Goal: Task Accomplishment & Management: Manage account settings

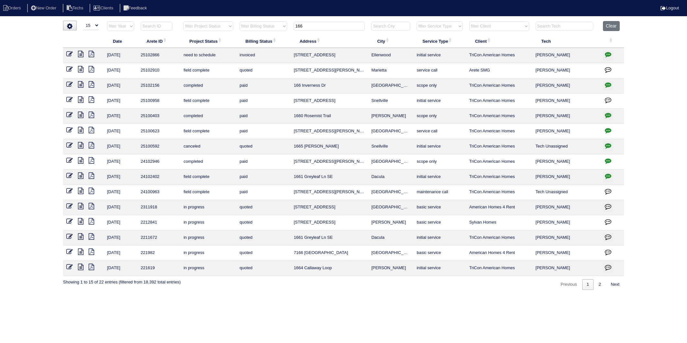
select select "15"
click at [610, 28] on button "Clear" at bounding box center [610, 26] width 16 height 10
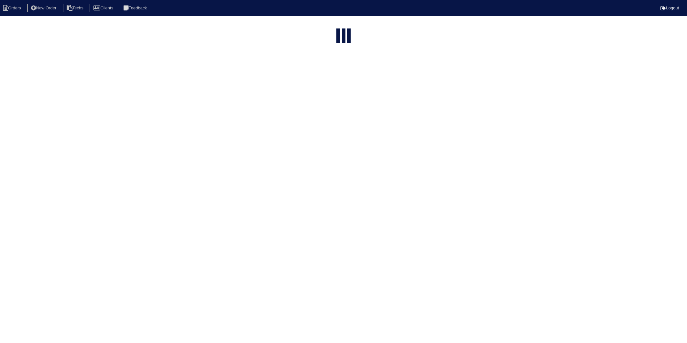
select select "15"
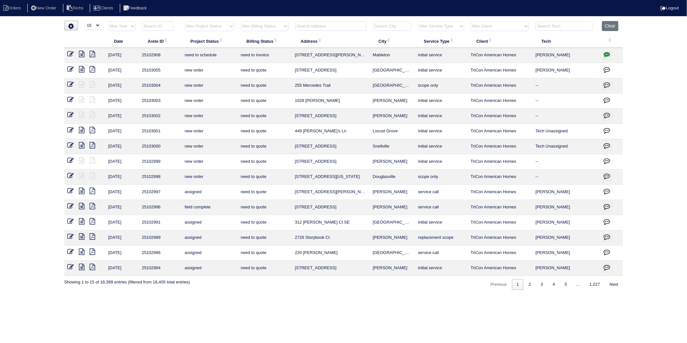
click at [312, 26] on input "text" at bounding box center [330, 26] width 71 height 9
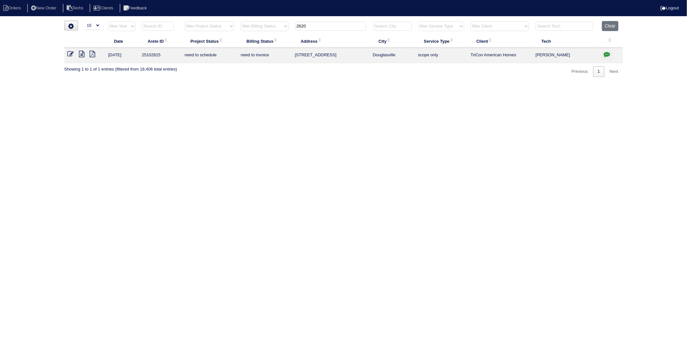
type input "2620"
click at [606, 55] on icon "button" at bounding box center [606, 54] width 6 height 6
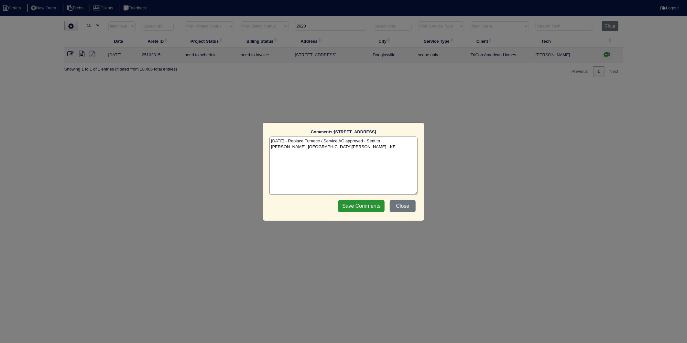
click at [349, 153] on textarea "8/6/25 - Replace Furnace / Service AC approved - Sent to Dan, Payton, Reeca - KE" at bounding box center [343, 165] width 148 height 58
type textarea "8/6/25 - Replace Furnace / Service AC approved - Sent to Dan, Payton, Reeca - K…"
click at [348, 206] on input "Save Comments" at bounding box center [361, 206] width 47 height 12
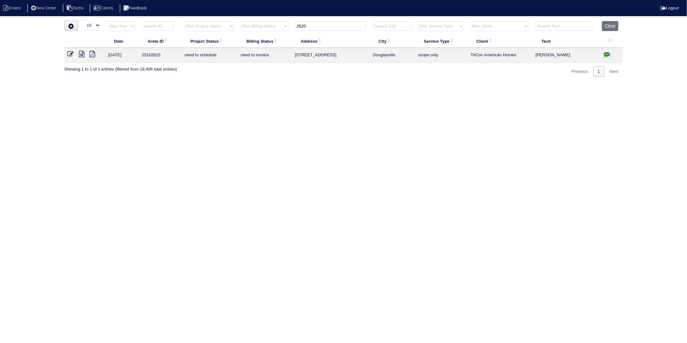
click at [70, 55] on icon at bounding box center [71, 54] width 6 height 6
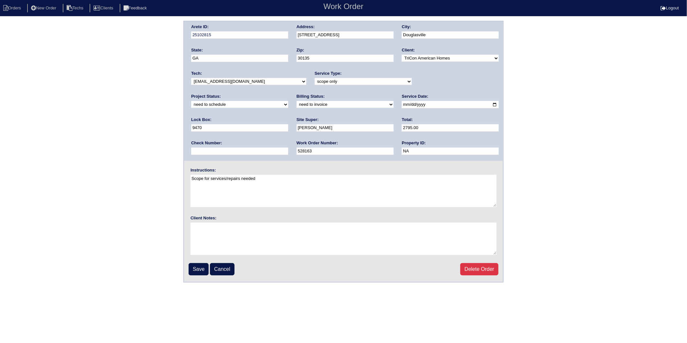
drag, startPoint x: 469, startPoint y: 83, endPoint x: 465, endPoint y: 83, distance: 3.9
click at [288, 101] on select "new order assigned in progress field complete need to schedule admin review arc…" at bounding box center [239, 104] width 97 height 7
select select "completed"
click at [288, 101] on select "new order assigned in progress field complete need to schedule admin review arc…" at bounding box center [239, 104] width 97 height 7
drag, startPoint x: 228, startPoint y: 104, endPoint x: 221, endPoint y: 108, distance: 7.1
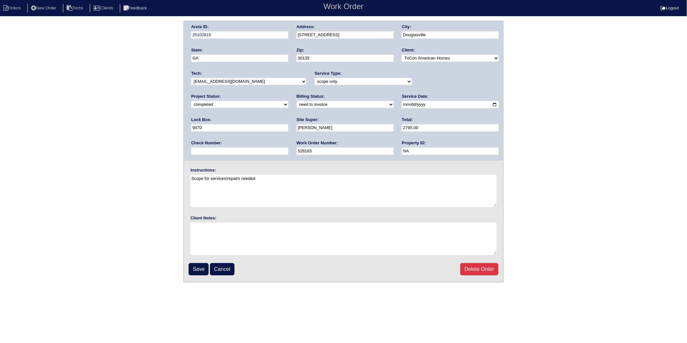
click at [296, 104] on select "need to quote quoted need to invoice invoiced paid warranty purchase order need…" at bounding box center [344, 104] width 97 height 7
select select "invoiced"
click at [296, 101] on select "need to quote quoted need to invoice invoiced paid warranty purchase order need…" at bounding box center [344, 104] width 97 height 7
click at [196, 266] on input "Save" at bounding box center [198, 269] width 20 height 12
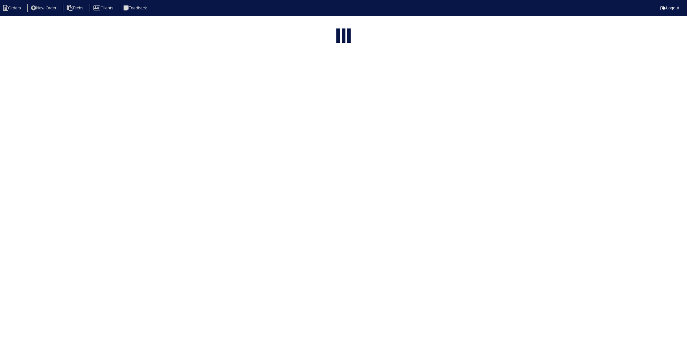
select select "15"
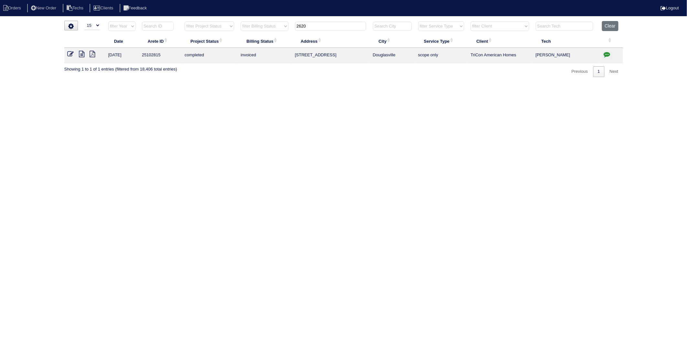
drag, startPoint x: 315, startPoint y: 25, endPoint x: 256, endPoint y: 36, distance: 59.8
click at [256, 36] on table "Date Arete ID Project Status Billing Status Address City Service Type Client Te…" at bounding box center [343, 42] width 558 height 42
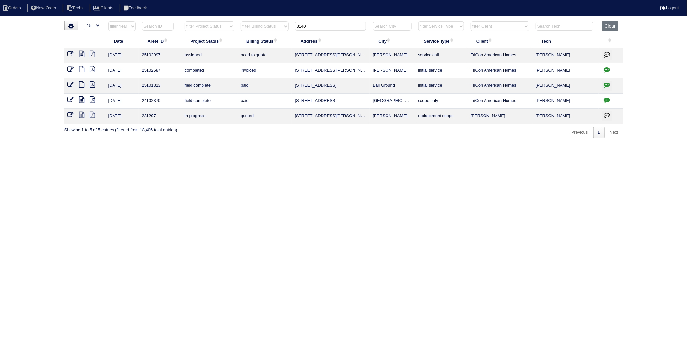
drag, startPoint x: 331, startPoint y: 28, endPoint x: 279, endPoint y: 195, distance: 175.1
click at [243, 50] on table "Date Arete ID Project Status Billing Status Address City Service Type Client Te…" at bounding box center [343, 72] width 558 height 103
type input "236"
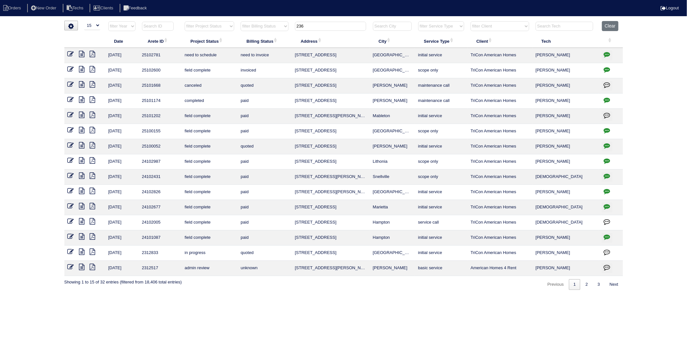
click at [608, 54] on icon "button" at bounding box center [606, 54] width 6 height 6
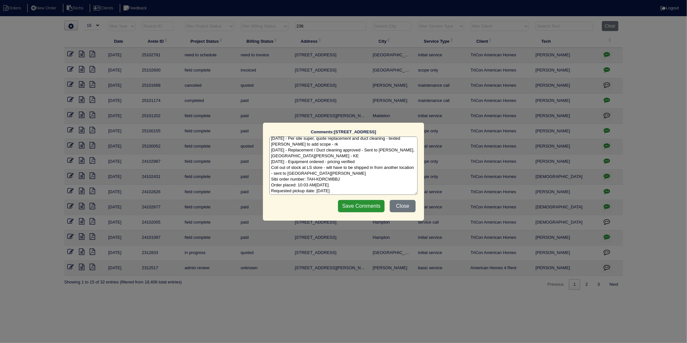
scroll to position [32, 0]
click at [362, 191] on textarea "8/5/25 - the outdoor unit was disconnected and in the garage due to work being …" at bounding box center [343, 165] width 148 height 58
type textarea "8/5/25 - the outdoor unit was disconnected and in the garage due to work being …"
click at [365, 208] on input "Save Comments" at bounding box center [361, 206] width 47 height 12
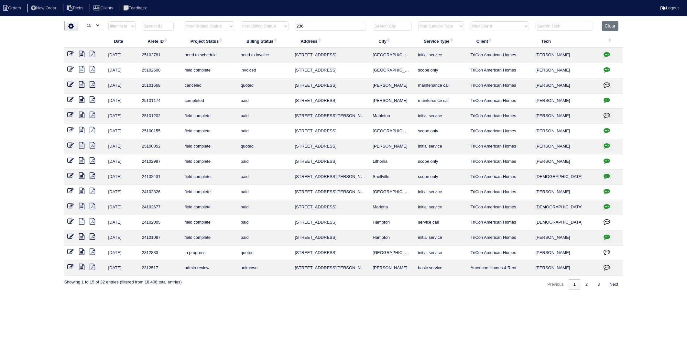
click at [70, 54] on icon at bounding box center [71, 54] width 6 height 6
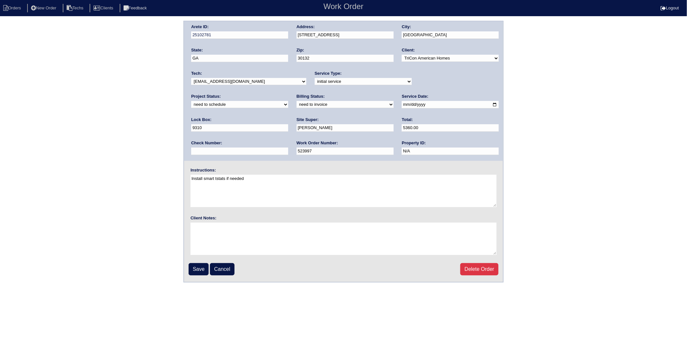
click at [296, 107] on select "need to quote quoted need to invoice invoiced paid warranty purchase order need…" at bounding box center [344, 104] width 97 height 7
select select "invoiced"
click at [296, 101] on select "need to quote quoted need to invoice invoiced paid warranty purchase order need…" at bounding box center [344, 104] width 97 height 7
click at [288, 101] on select "new order assigned in progress field complete need to schedule admin review arc…" at bounding box center [239, 104] width 97 height 7
select select "completed"
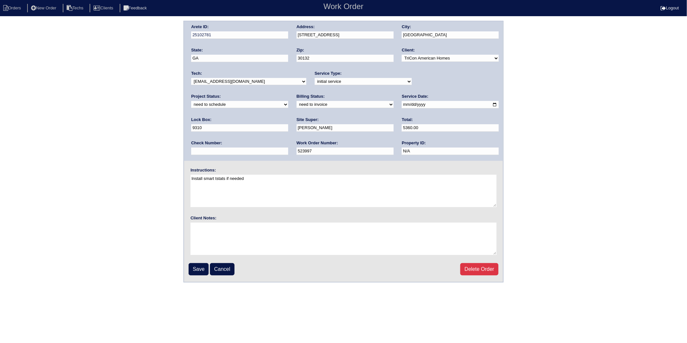
click at [288, 101] on select "new order assigned in progress field complete need to schedule admin review arc…" at bounding box center [239, 104] width 97 height 7
click at [200, 272] on input "Save" at bounding box center [198, 269] width 20 height 12
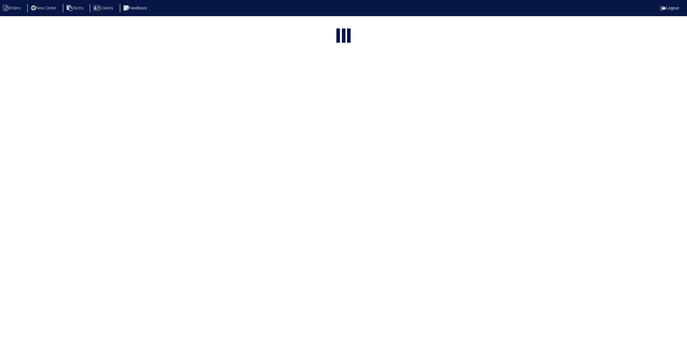
select select "15"
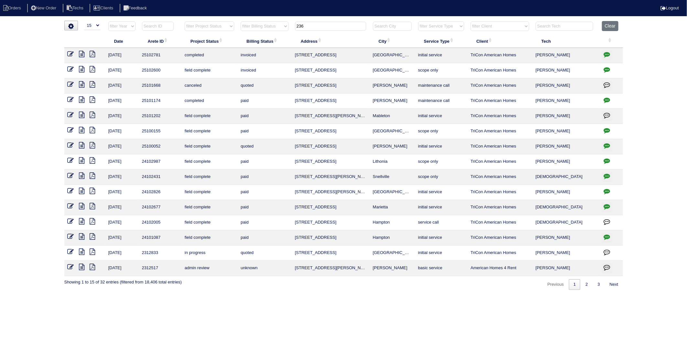
drag, startPoint x: 316, startPoint y: 27, endPoint x: 267, endPoint y: 34, distance: 49.4
click at [267, 34] on table "Date Arete ID Project Status Billing Status Address City Service Type Client Te…" at bounding box center [343, 148] width 558 height 255
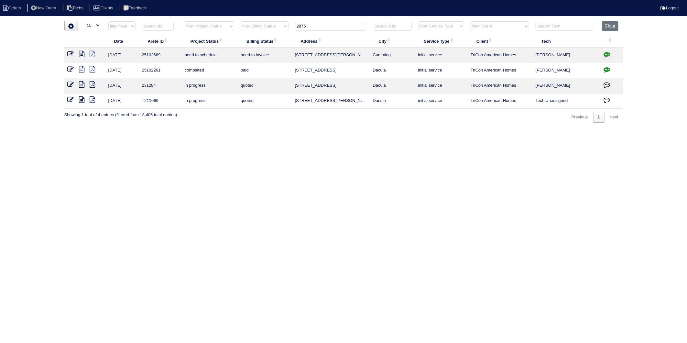
type input "2875"
click at [607, 54] on icon "button" at bounding box center [606, 54] width 6 height 6
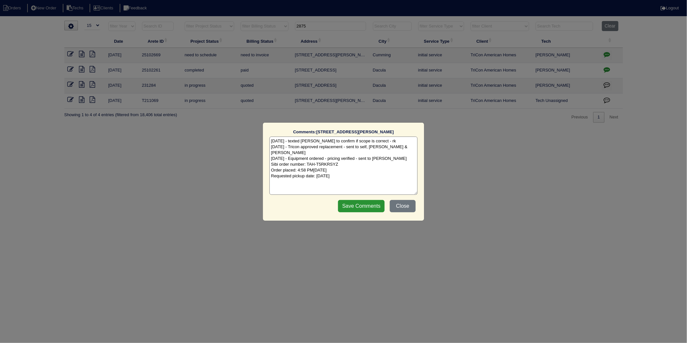
click at [380, 174] on textarea "7/31/25 - texted Payton to confirm if scope is correct - rk 7/31/25 - Tricon ap…" at bounding box center [343, 165] width 148 height 58
type textarea "7/31/25 - texted Payton to confirm if scope is correct - rk 7/31/25 - Tricon ap…"
click at [362, 208] on input "Save Comments" at bounding box center [361, 206] width 47 height 12
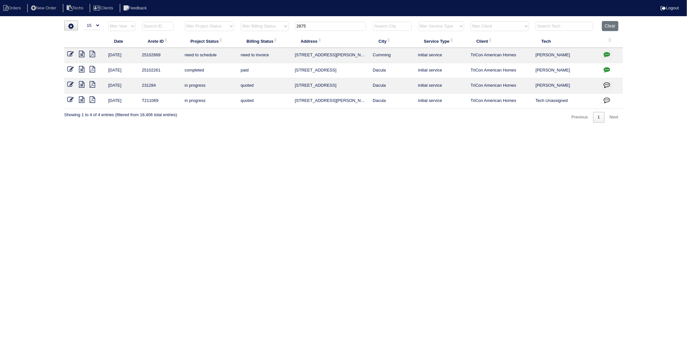
click at [69, 53] on icon at bounding box center [71, 54] width 6 height 6
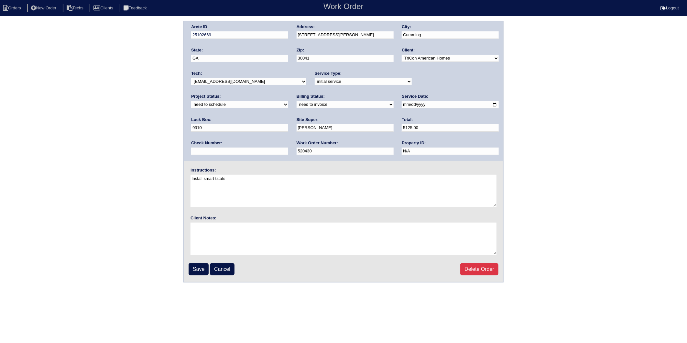
click at [288, 101] on select "new order assigned in progress field complete need to schedule admin review arc…" at bounding box center [239, 104] width 97 height 7
select select "completed"
click at [288, 101] on select "new order assigned in progress field complete need to schedule admin review arc…" at bounding box center [239, 104] width 97 height 7
click at [296, 105] on select "need to quote quoted need to invoice invoiced paid warranty purchase order need…" at bounding box center [344, 104] width 97 height 7
select select "invoiced"
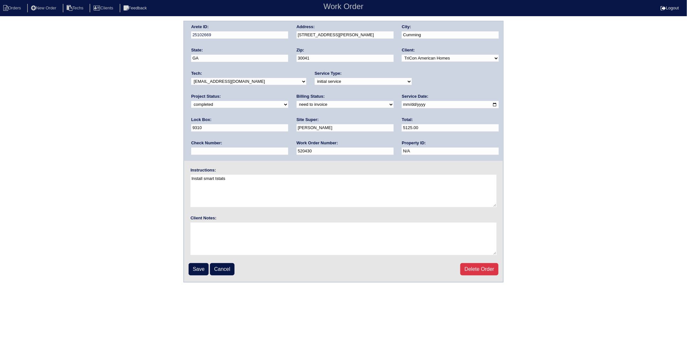
click at [296, 101] on select "need to quote quoted need to invoice invoiced paid warranty purchase order need…" at bounding box center [344, 104] width 97 height 7
click at [198, 268] on input "Save" at bounding box center [198, 269] width 20 height 12
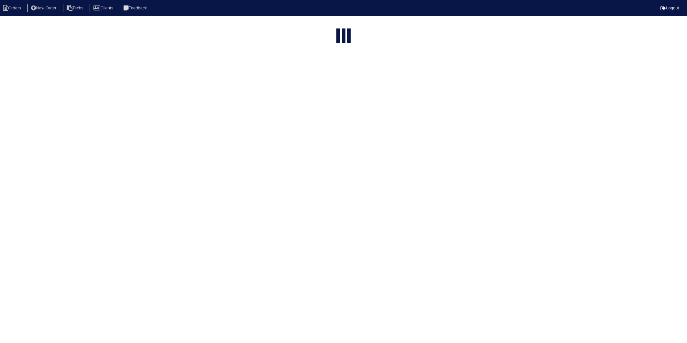
select select "15"
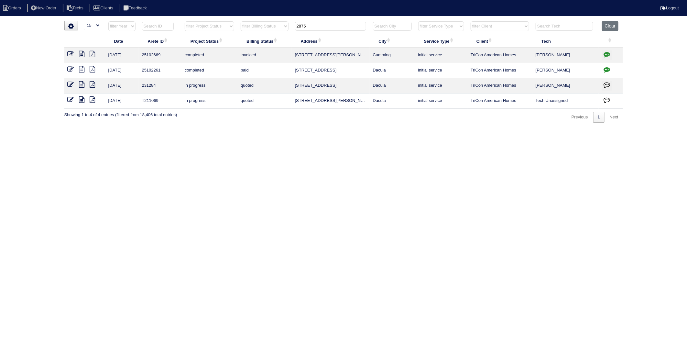
drag, startPoint x: 322, startPoint y: 27, endPoint x: 275, endPoint y: 44, distance: 49.3
click at [276, 33] on tr "filter Year -- Any Year -- 2025 2024 2023 2022 2021 2020 2019 filter Project St…" at bounding box center [343, 27] width 558 height 13
type input "332"
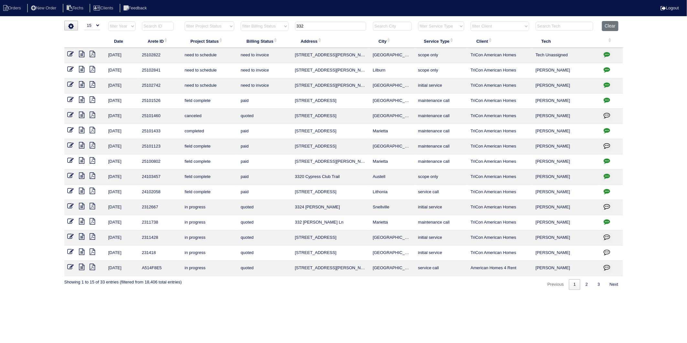
click at [607, 84] on icon "button" at bounding box center [606, 84] width 6 height 6
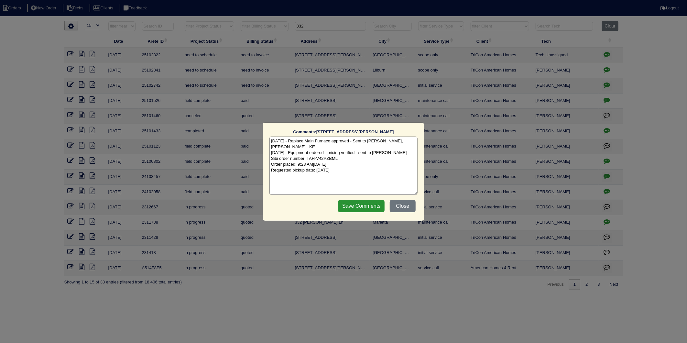
click at [353, 164] on textarea "8/6/25 - Replace Main Furnace approved - Sent to Dan, Payton, Reeca - KE 8/6/25…" at bounding box center [343, 165] width 148 height 58
type textarea "8/6/25 - Replace Main Furnace approved - Sent to Dan, Payton, Reeca - KE 8/6/25…"
click at [361, 207] on input "Save Comments" at bounding box center [361, 206] width 47 height 12
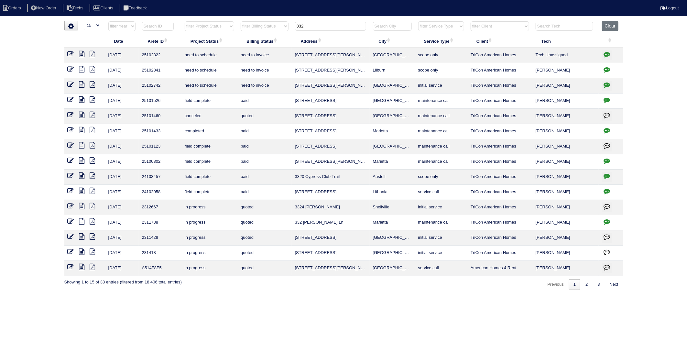
drag, startPoint x: 69, startPoint y: 85, endPoint x: 105, endPoint y: 85, distance: 35.9
click at [69, 85] on icon at bounding box center [71, 84] width 6 height 6
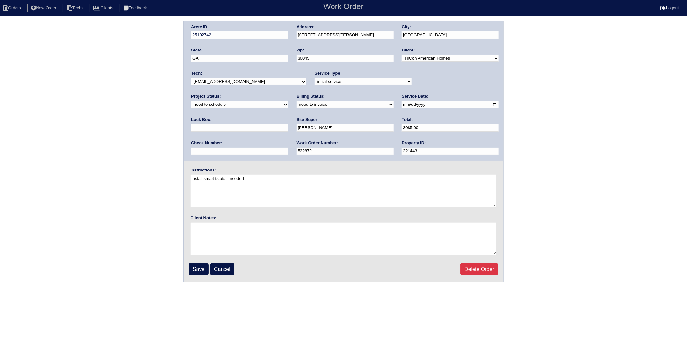
click at [288, 101] on select "new order assigned in progress field complete need to schedule admin review arc…" at bounding box center [239, 104] width 97 height 7
select select "completed"
click at [288, 101] on select "new order assigned in progress field complete need to schedule admin review arc…" at bounding box center [239, 104] width 97 height 7
click at [296, 105] on select "need to quote quoted need to invoice invoiced paid warranty purchase order need…" at bounding box center [344, 104] width 97 height 7
select select "invoiced"
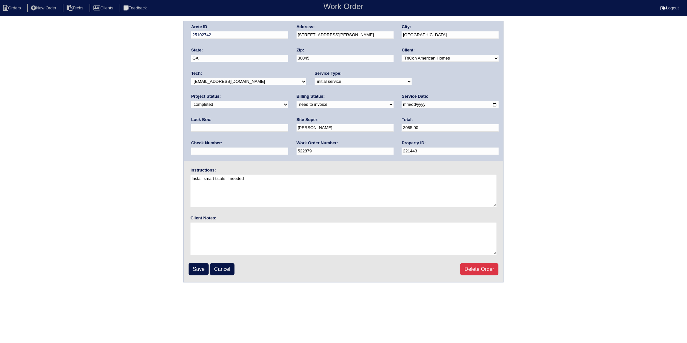
click at [296, 101] on select "need to quote quoted need to invoice invoiced paid warranty purchase order need…" at bounding box center [344, 104] width 97 height 7
click at [196, 264] on input "Save" at bounding box center [198, 269] width 20 height 12
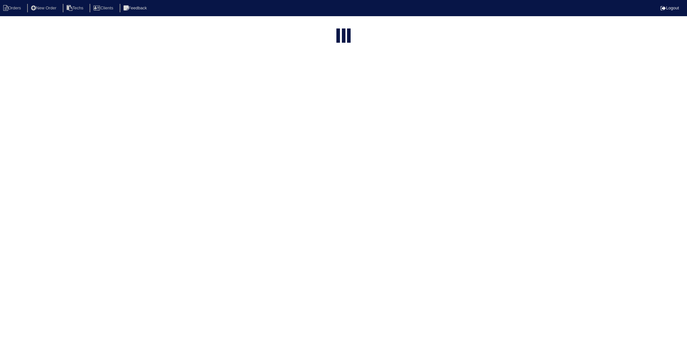
select select "15"
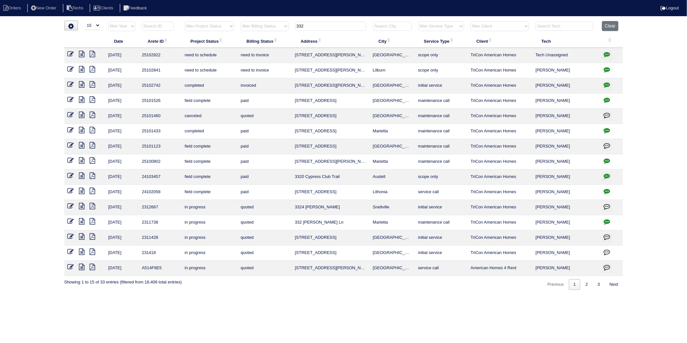
drag, startPoint x: 300, startPoint y: 28, endPoint x: 276, endPoint y: 30, distance: 24.0
click at [277, 30] on tr "filter Year -- Any Year -- 2025 2024 2023 2022 2021 2020 2019 filter Project St…" at bounding box center [343, 27] width 558 height 13
type input "570"
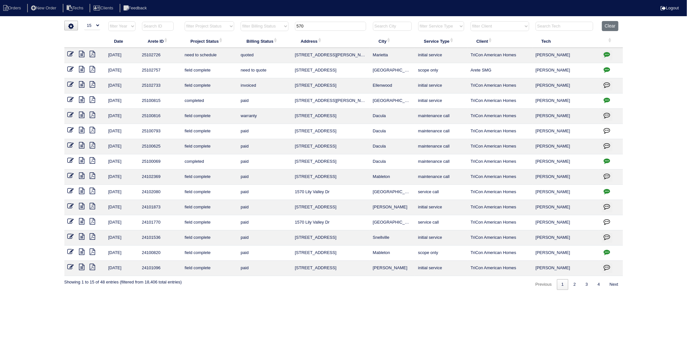
click at [605, 55] on icon "button" at bounding box center [606, 54] width 6 height 6
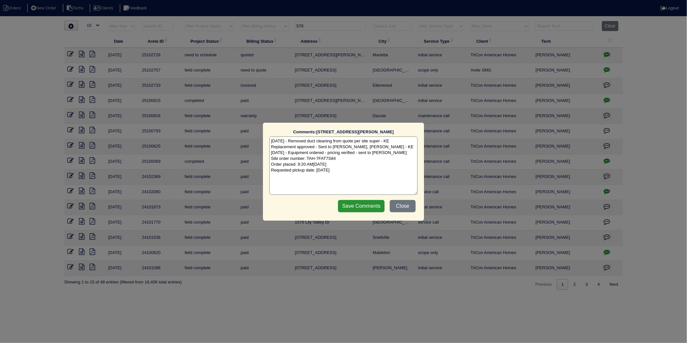
click at [359, 173] on textarea "[DATE] - Removed duct cleaning from quote per site super - KE Replacement appro…" at bounding box center [343, 165] width 148 height 58
type textarea "[DATE] - Removed duct cleaning from quote per site super - KE Replacement appro…"
click at [346, 207] on input "Save Comments" at bounding box center [361, 206] width 47 height 12
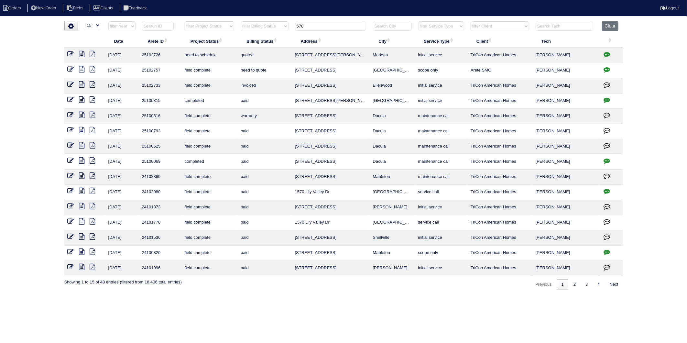
click at [68, 49] on td at bounding box center [84, 55] width 41 height 15
click at [69, 52] on icon at bounding box center [71, 54] width 6 height 6
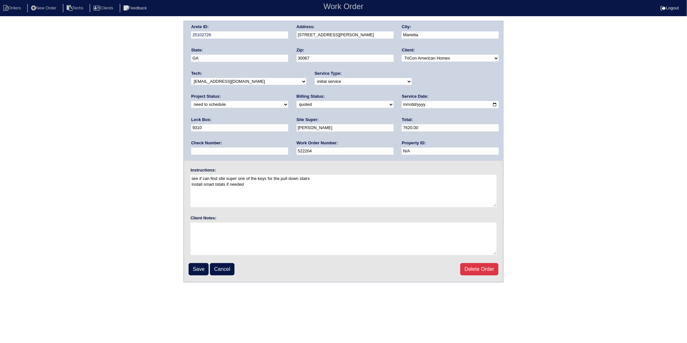
click at [288, 101] on select "new order assigned in progress field complete need to schedule admin review arc…" at bounding box center [239, 104] width 97 height 7
select select "completed"
click at [288, 101] on select "new order assigned in progress field complete need to schedule admin review arc…" at bounding box center [239, 104] width 97 height 7
click at [296, 99] on div "Billing Status: need to quote quoted need to invoice invoiced paid warranty pur…" at bounding box center [344, 102] width 97 height 18
click at [296, 104] on select "need to quote quoted need to invoice invoiced paid warranty purchase order need…" at bounding box center [344, 104] width 97 height 7
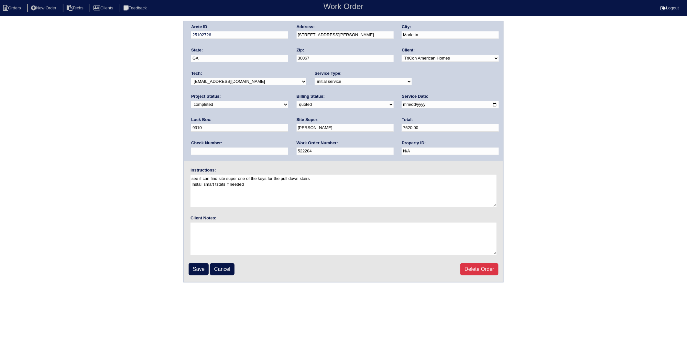
select select "need to invoice"
click at [296, 101] on select "need to quote quoted need to invoice invoiced paid warranty purchase order need…" at bounding box center [344, 104] width 97 height 7
click at [195, 268] on input "Save" at bounding box center [198, 269] width 20 height 12
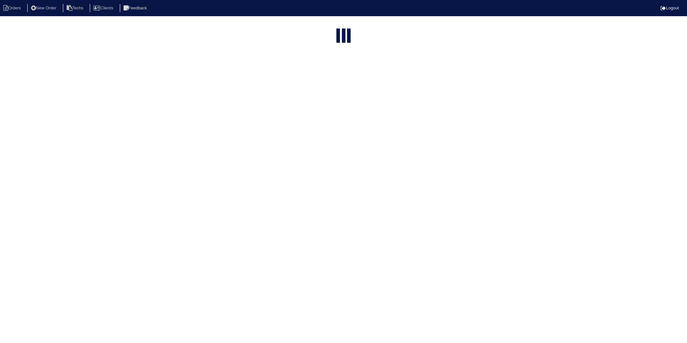
select select "15"
type input "570"
select select "15"
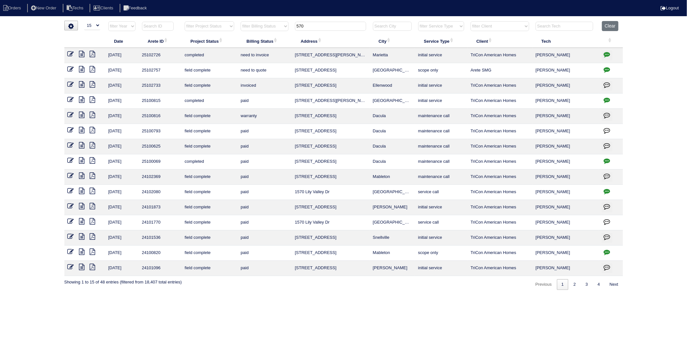
drag, startPoint x: 317, startPoint y: 27, endPoint x: 245, endPoint y: 36, distance: 73.0
click at [245, 36] on table "Date Arete ID Project Status Billing Status Address City Service Type Client Te…" at bounding box center [343, 148] width 558 height 255
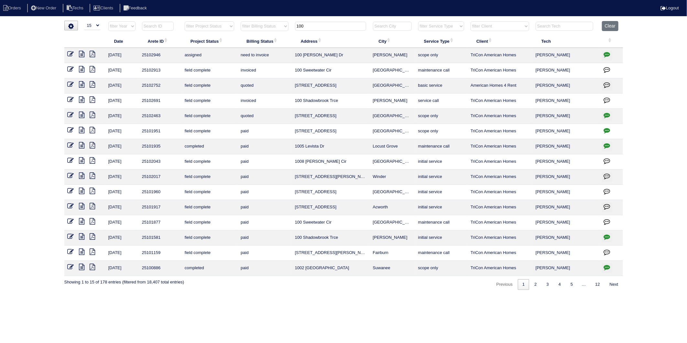
drag, startPoint x: 309, startPoint y: 27, endPoint x: 254, endPoint y: 43, distance: 57.1
click at [254, 43] on table "Date Arete ID Project Status Billing Status Address City Service Type Client Te…" at bounding box center [343, 148] width 558 height 255
type input "1507"
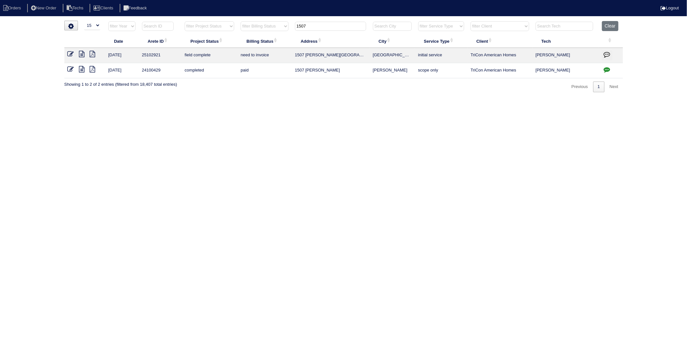
drag, startPoint x: 301, startPoint y: 98, endPoint x: 158, endPoint y: 86, distance: 143.7
click at [301, 98] on html "Orders New Order Techs Clients Feedback Logout Orders New Order Users Clients M…" at bounding box center [343, 49] width 687 height 99
drag, startPoint x: 70, startPoint y: 53, endPoint x: 73, endPoint y: 60, distance: 7.0
click at [70, 53] on icon at bounding box center [71, 54] width 6 height 6
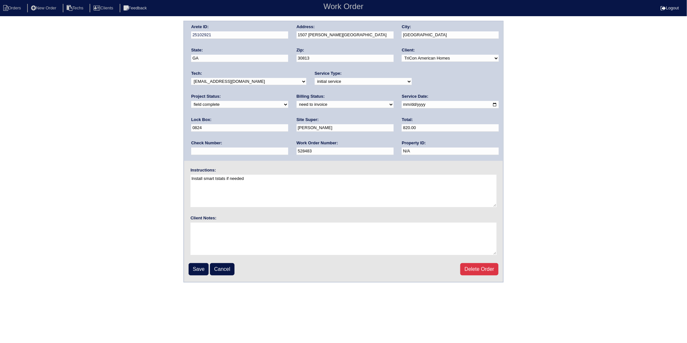
click at [296, 105] on select "need to quote quoted need to invoice invoiced paid warranty purchase order need…" at bounding box center [344, 104] width 97 height 7
select select "invoiced"
click at [296, 101] on select "need to quote quoted need to invoice invoiced paid warranty purchase order need…" at bounding box center [344, 104] width 97 height 7
click at [201, 270] on input "Save" at bounding box center [198, 269] width 20 height 12
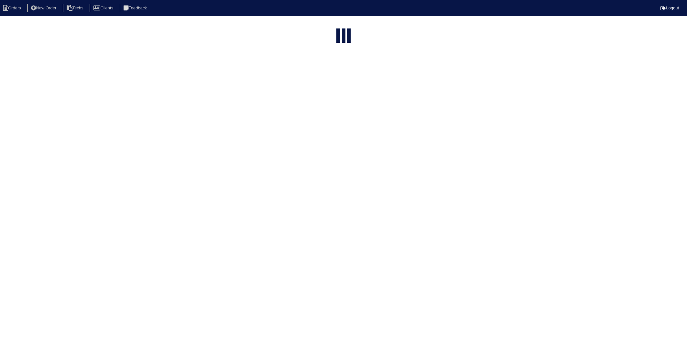
select select "15"
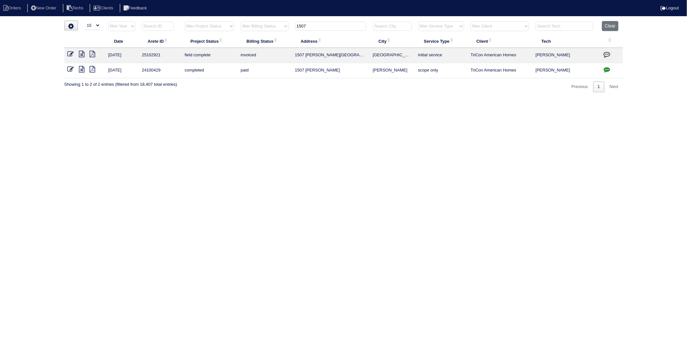
drag, startPoint x: 316, startPoint y: 24, endPoint x: 285, endPoint y: 52, distance: 41.9
click at [287, 45] on table "Date Arete ID Project Status Billing Status Address City Service Type Client Te…" at bounding box center [343, 49] width 558 height 57
type input "1112"
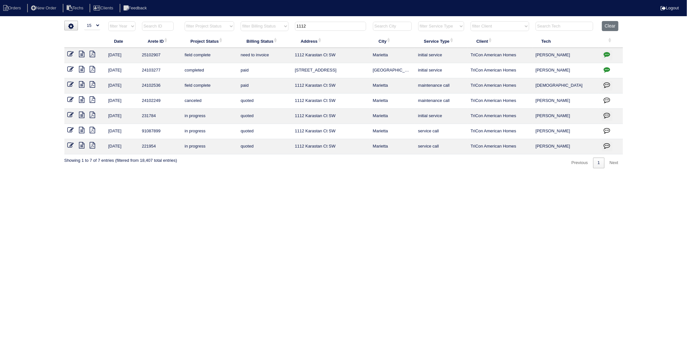
click at [80, 56] on icon at bounding box center [81, 54] width 5 height 6
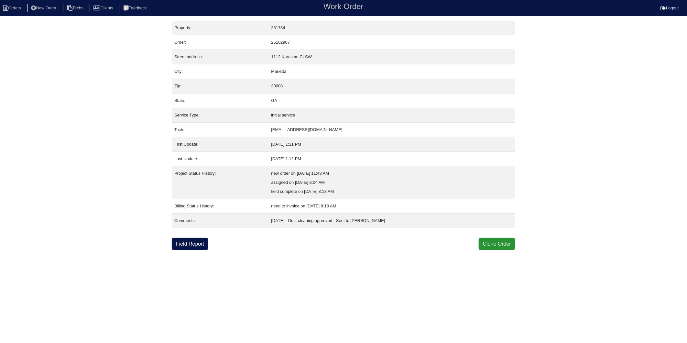
click at [186, 244] on link "Field Report" at bounding box center [190, 244] width 37 height 12
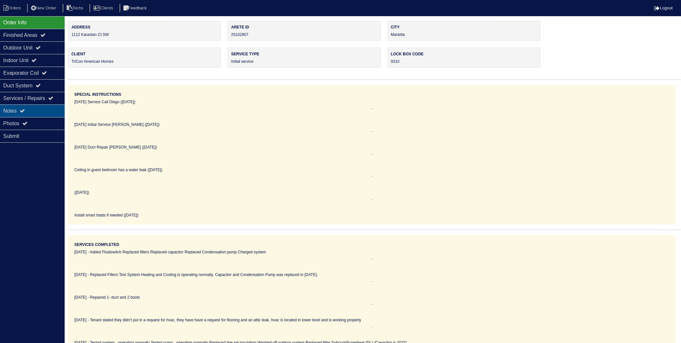
click at [7, 112] on div "Notes" at bounding box center [32, 110] width 65 height 13
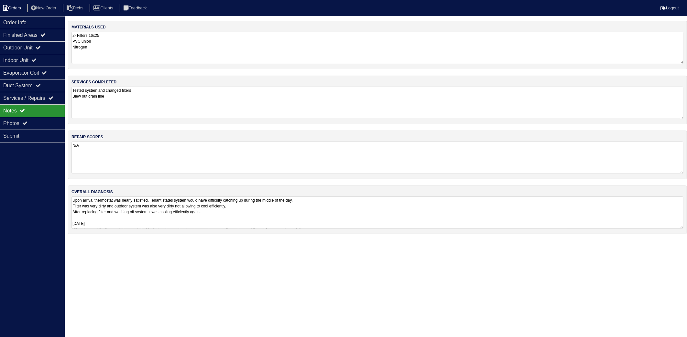
click at [12, 6] on li "Orders" at bounding box center [13, 8] width 26 height 9
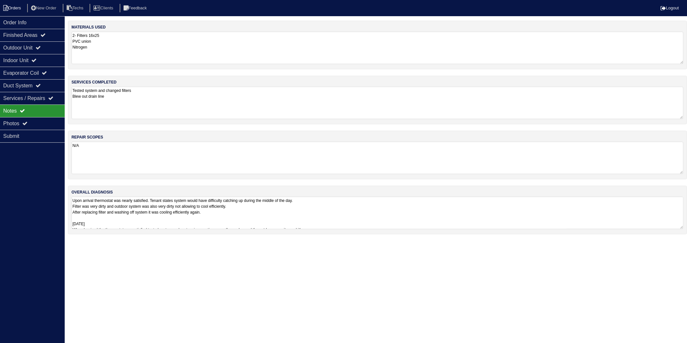
select select "15"
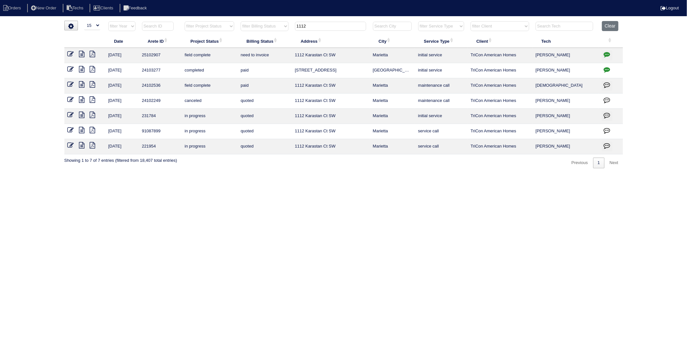
click at [69, 56] on icon at bounding box center [71, 54] width 6 height 6
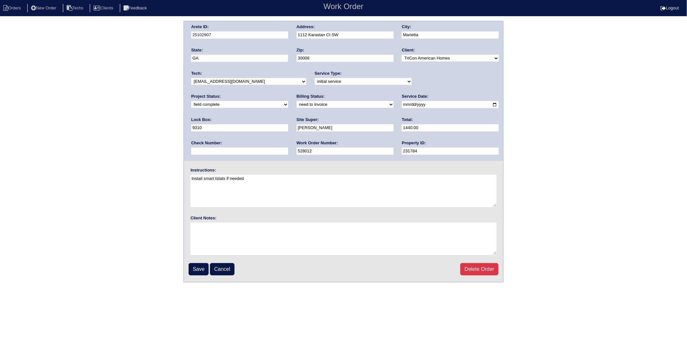
drag, startPoint x: 209, startPoint y: 104, endPoint x: 205, endPoint y: 108, distance: 5.5
click at [296, 104] on select "need to quote quoted need to invoice invoiced paid warranty purchase order need…" at bounding box center [344, 104] width 97 height 7
select select "invoiced"
click at [296, 101] on select "need to quote quoted need to invoice invoiced paid warranty purchase order need…" at bounding box center [344, 104] width 97 height 7
click at [195, 267] on input "Save" at bounding box center [198, 269] width 20 height 12
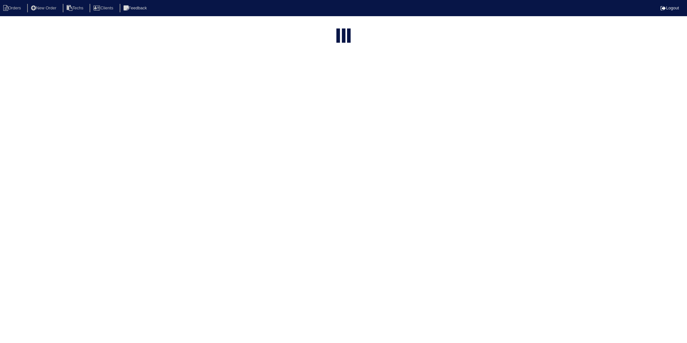
select select "15"
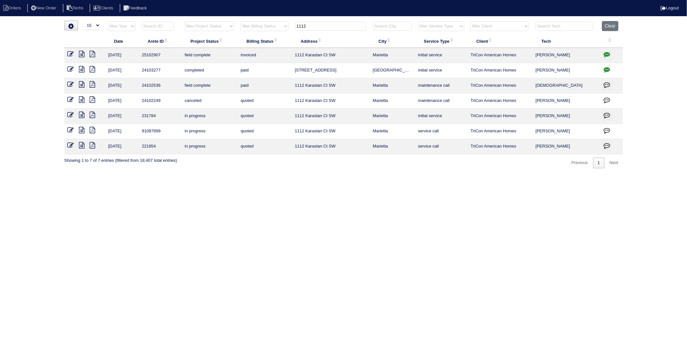
drag, startPoint x: 321, startPoint y: 27, endPoint x: 228, endPoint y: 54, distance: 96.7
click at [228, 54] on table "Date Arete ID Project Status Billing Status Address City Service Type Client Te…" at bounding box center [343, 87] width 558 height 133
type input "570"
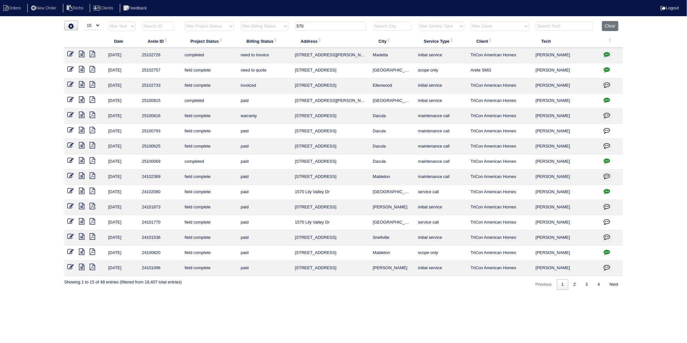
click at [72, 57] on icon at bounding box center [71, 54] width 6 height 6
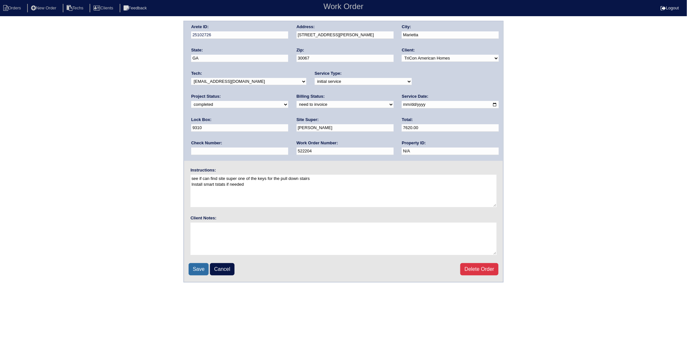
click at [198, 267] on input "Save" at bounding box center [198, 269] width 20 height 12
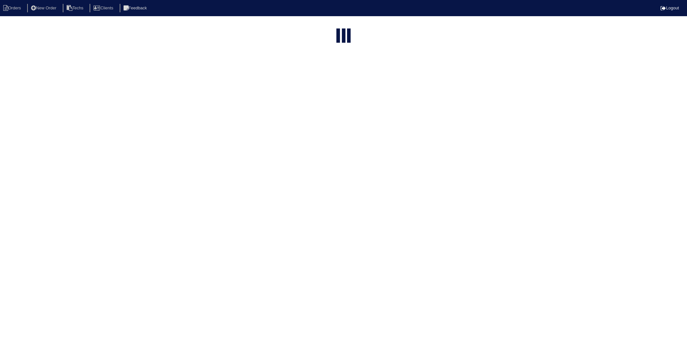
select select "15"
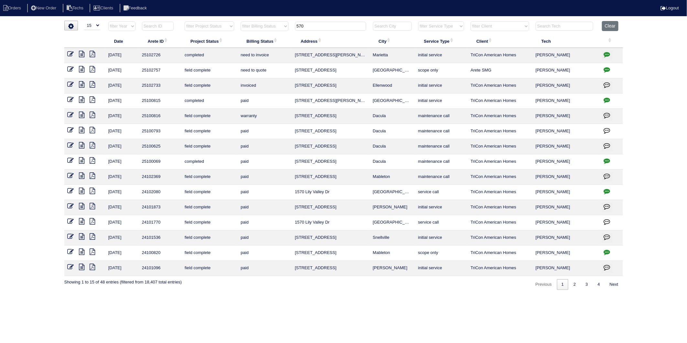
drag, startPoint x: 317, startPoint y: 27, endPoint x: 251, endPoint y: 38, distance: 66.8
click at [251, 38] on table "Date Arete ID Project Status Billing Status Address City Service Type Client Te…" at bounding box center [343, 148] width 558 height 255
type input "11091"
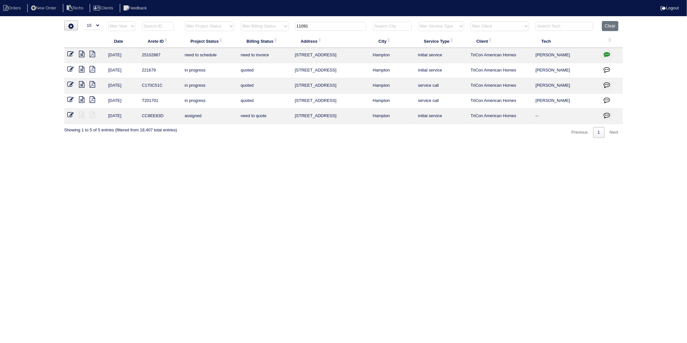
click at [72, 54] on icon at bounding box center [71, 54] width 6 height 6
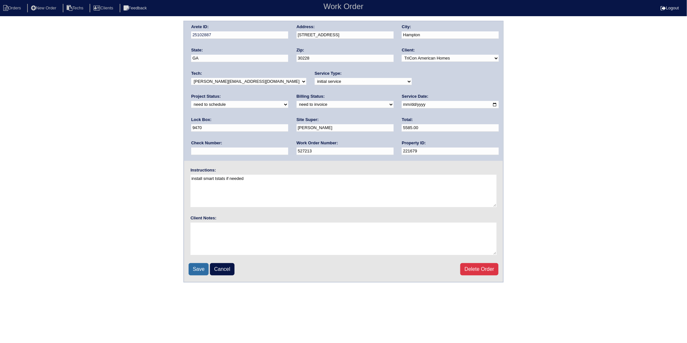
drag, startPoint x: 197, startPoint y: 264, endPoint x: 240, endPoint y: 177, distance: 96.7
click at [197, 264] on input "Save" at bounding box center [198, 269] width 20 height 12
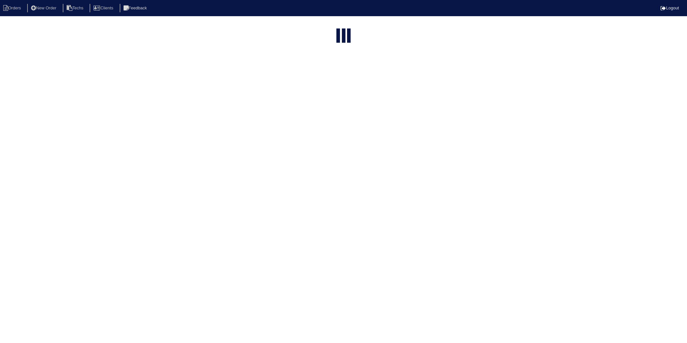
select select "15"
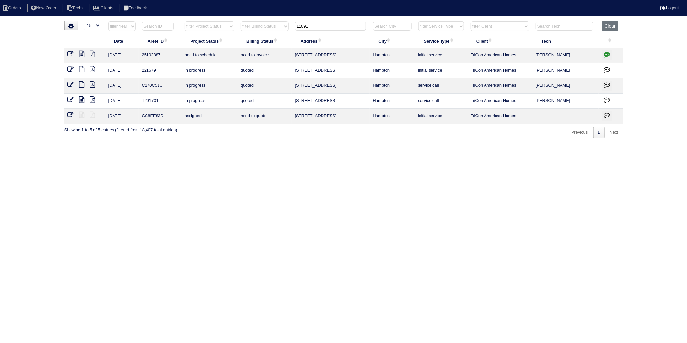
drag, startPoint x: 320, startPoint y: 24, endPoint x: 263, endPoint y: 34, distance: 57.9
click at [263, 32] on tr "filter Year -- Any Year -- 2025 2024 2023 2022 2021 2020 2019 filter Project St…" at bounding box center [343, 27] width 558 height 13
type input "228"
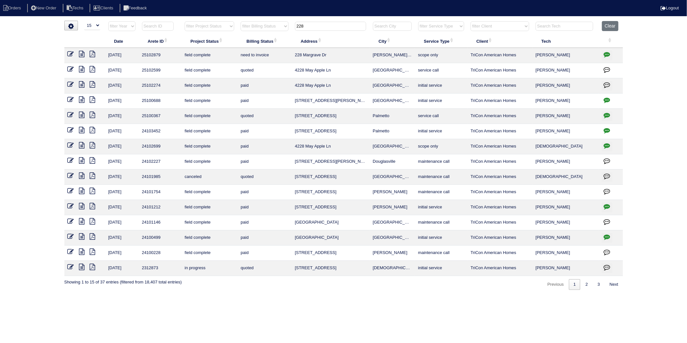
click at [81, 54] on icon at bounding box center [81, 54] width 5 height 6
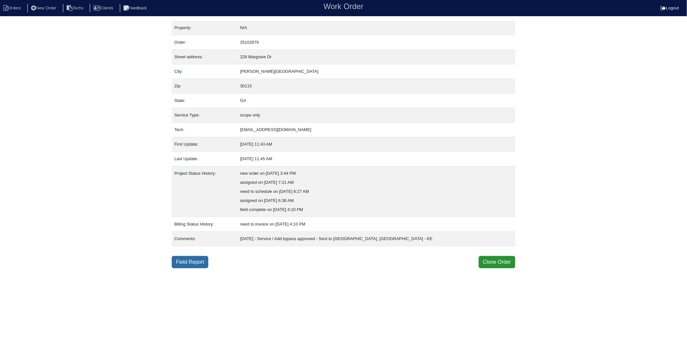
click at [185, 261] on link "Field Report" at bounding box center [190, 262] width 37 height 12
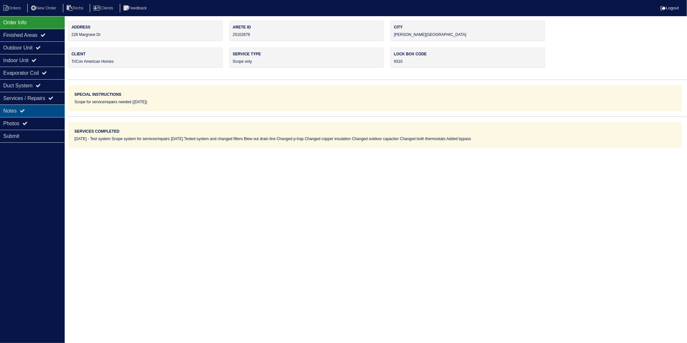
click at [17, 112] on div "Notes" at bounding box center [32, 110] width 65 height 13
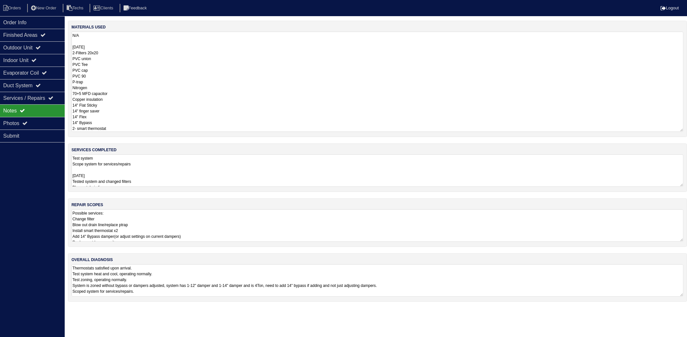
click at [119, 46] on textarea "N/A [DATE] 2-Filters 20x20 PVC union PVC Tee PVC cap PVC 90 P-trap Nitrogen 70+…" at bounding box center [377, 82] width 612 height 100
click at [157, 175] on div "materials used N/A [DATE] 2-Filters 20x20 PVC union PVC Tee PVC cap PVC 90 P-tr…" at bounding box center [377, 165] width 619 height 288
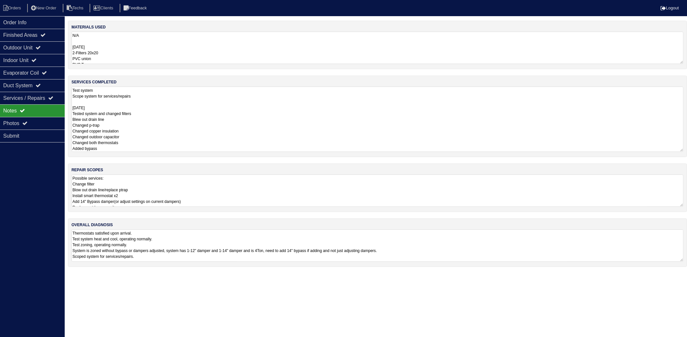
click at [203, 194] on textarea "Possible services: Change filter Blow out drain line/replace ptrap Install smar…" at bounding box center [377, 191] width 612 height 32
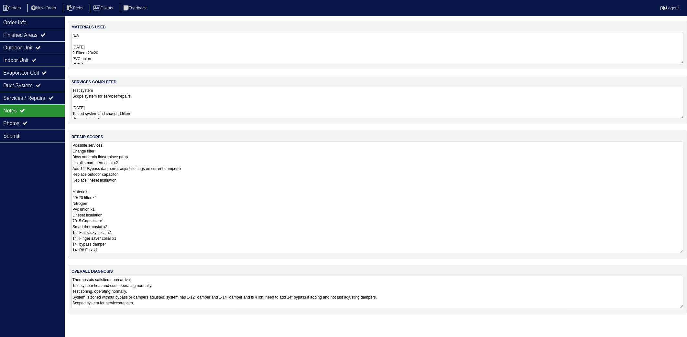
click at [153, 185] on textarea "Possible services: Change filter Blow out drain line/replace ptrap Install smar…" at bounding box center [377, 198] width 612 height 112
click at [18, 9] on li "Orders" at bounding box center [13, 8] width 26 height 9
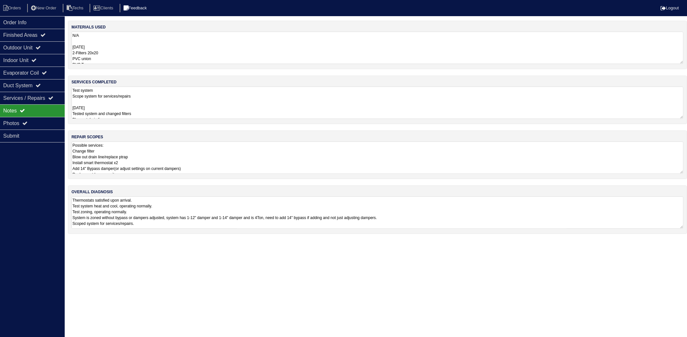
select select "15"
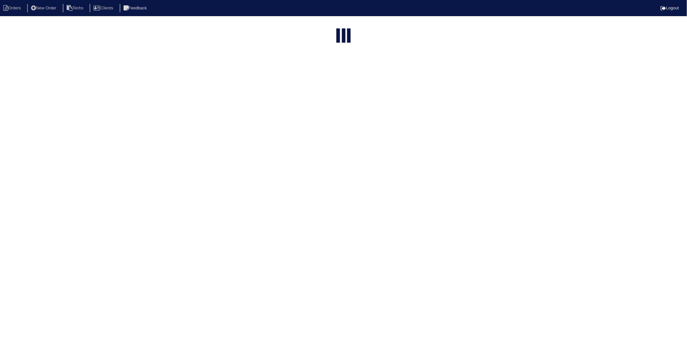
type input "228"
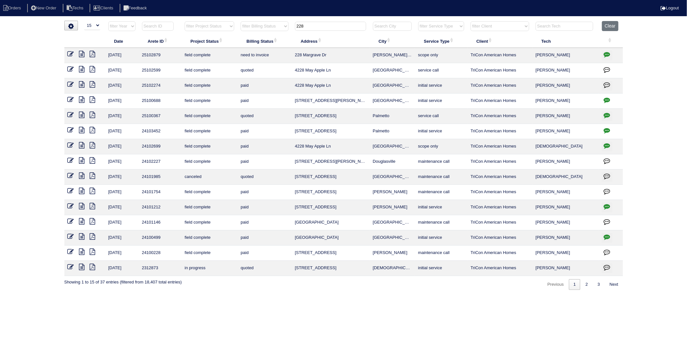
click at [83, 54] on icon at bounding box center [81, 54] width 5 height 6
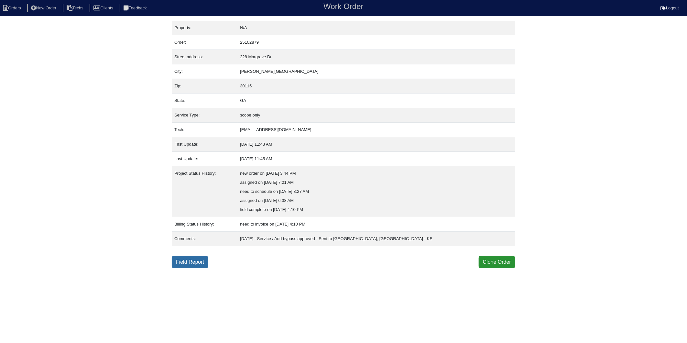
click at [183, 260] on link "Field Report" at bounding box center [190, 262] width 37 height 12
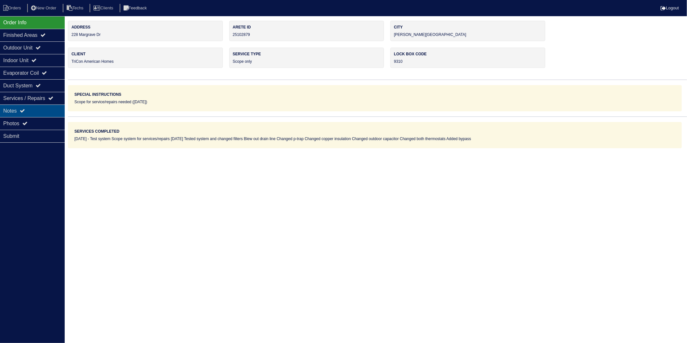
click at [15, 111] on div "Notes" at bounding box center [32, 110] width 65 height 13
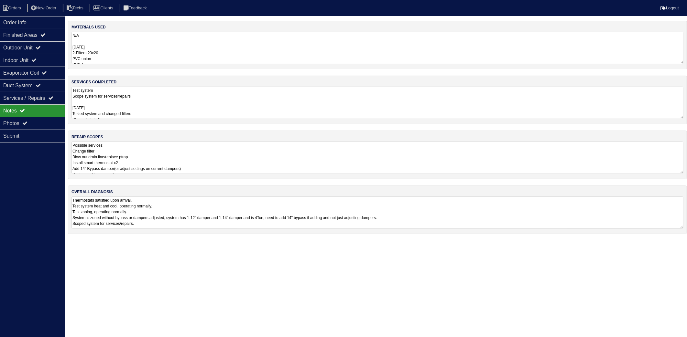
click at [127, 50] on textarea "N/A [DATE] 2-Filters 20x20 PVC union PVC Tee PVC cap PVC 90 P-trap Nitrogen 70+…" at bounding box center [377, 48] width 612 height 32
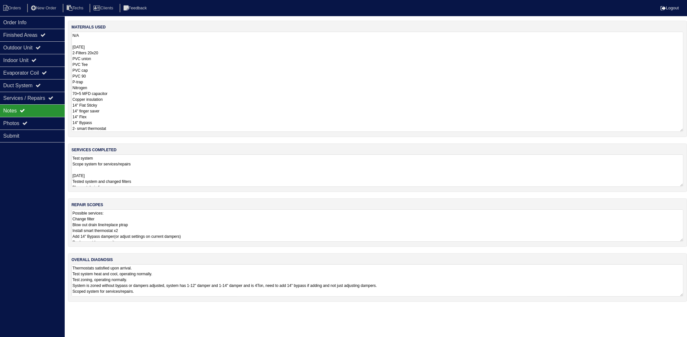
click at [162, 176] on div "materials used N/A [DATE] 2-Filters 20x20 PVC union PVC Tee PVC cap PVC 90 P-tr…" at bounding box center [377, 165] width 619 height 288
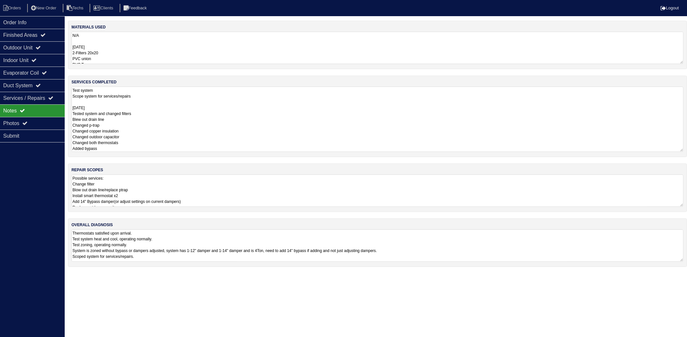
click at [186, 188] on textarea "Possible services: Change filter Blow out drain line/replace ptrap Install smar…" at bounding box center [377, 191] width 612 height 32
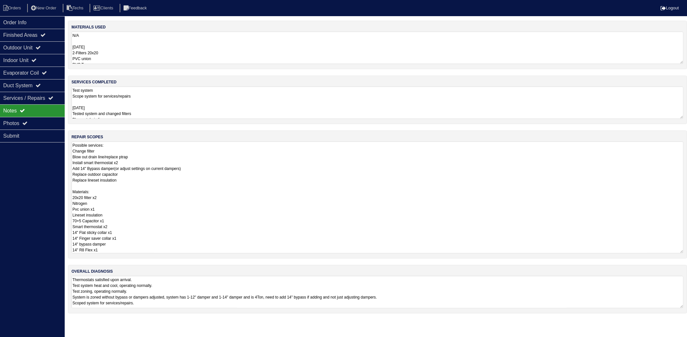
click at [178, 195] on textarea "Possible services: Change filter Blow out drain line/replace ptrap Install smar…" at bounding box center [377, 198] width 612 height 112
click at [16, 10] on li "Orders" at bounding box center [13, 8] width 26 height 9
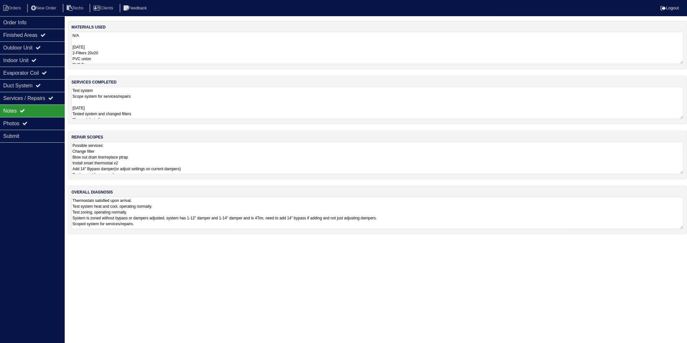
select select "15"
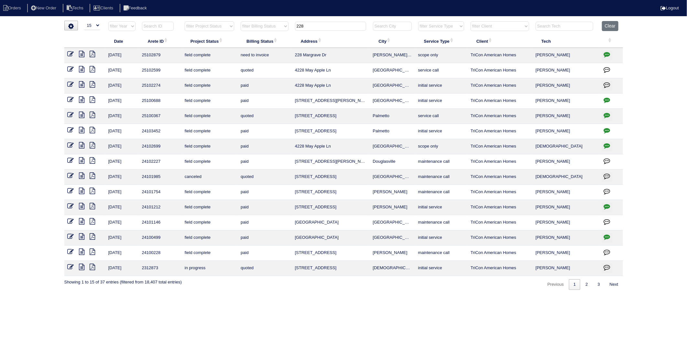
click at [73, 54] on icon at bounding box center [71, 54] width 6 height 6
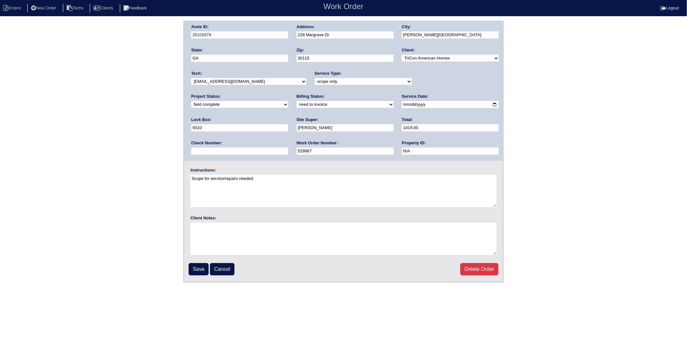
drag, startPoint x: 205, startPoint y: 102, endPoint x: 204, endPoint y: 107, distance: 4.9
click at [296, 102] on select "need to quote quoted need to invoice invoiced paid warranty purchase order need…" at bounding box center [344, 104] width 97 height 7
select select "invoiced"
click at [296, 101] on select "need to quote quoted need to invoice invoiced paid warranty purchase order need…" at bounding box center [344, 104] width 97 height 7
click at [196, 266] on input "Save" at bounding box center [198, 269] width 20 height 12
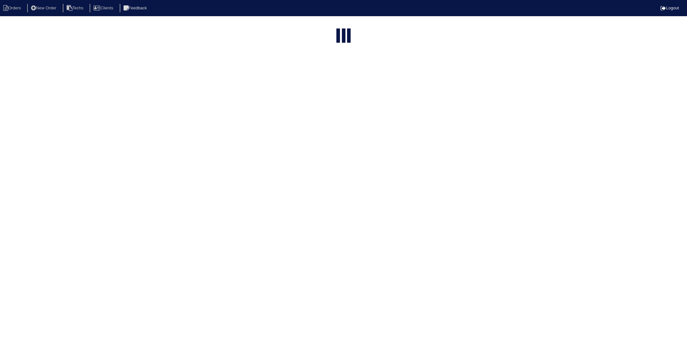
select select "15"
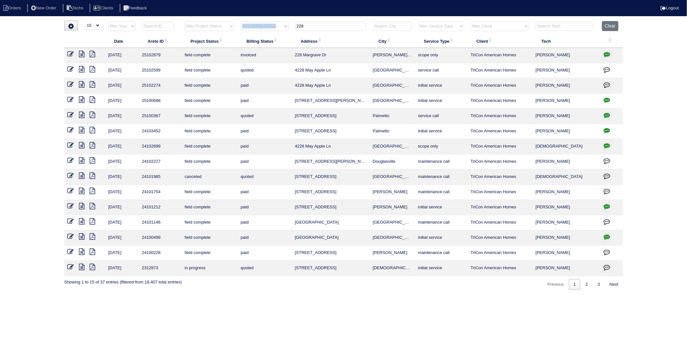
drag, startPoint x: 308, startPoint y: 21, endPoint x: 266, endPoint y: 32, distance: 42.8
click at [266, 32] on tr "filter Year -- Any Year -- 2025 2024 2023 2022 2021 2020 2019 filter Project St…" at bounding box center [343, 27] width 558 height 13
drag, startPoint x: 312, startPoint y: 27, endPoint x: 264, endPoint y: 33, distance: 48.1
click at [264, 33] on tr "filter Year -- Any Year -- 2025 2024 2023 2022 2021 2020 2019 filter Project St…" at bounding box center [343, 27] width 558 height 13
type input "6087"
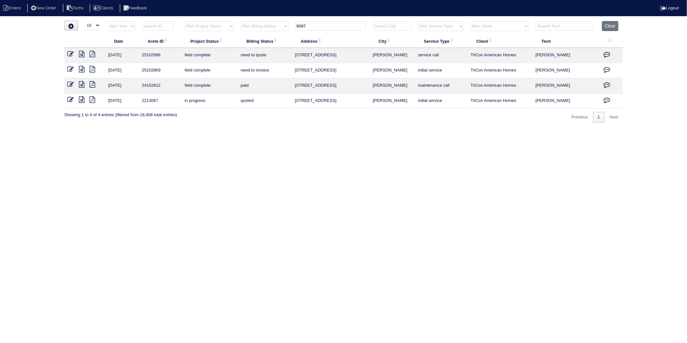
click at [72, 69] on icon at bounding box center [71, 69] width 6 height 6
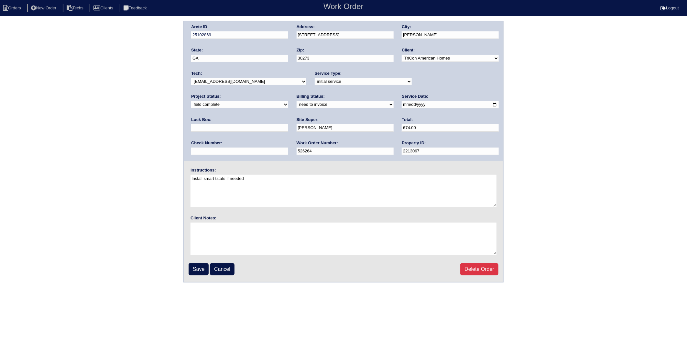
drag, startPoint x: 223, startPoint y: 102, endPoint x: 222, endPoint y: 107, distance: 5.1
click at [296, 102] on select "need to quote quoted need to invoice invoiced paid warranty purchase order need…" at bounding box center [344, 104] width 97 height 7
select select "invoiced"
click at [296, 101] on select "need to quote quoted need to invoice invoiced paid warranty purchase order need…" at bounding box center [344, 104] width 97 height 7
click at [198, 267] on input "Save" at bounding box center [198, 269] width 20 height 12
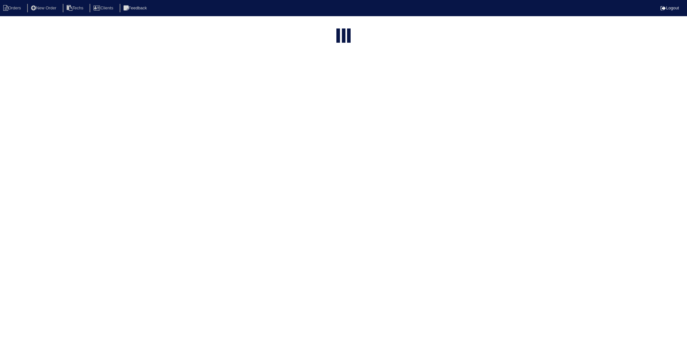
select select "15"
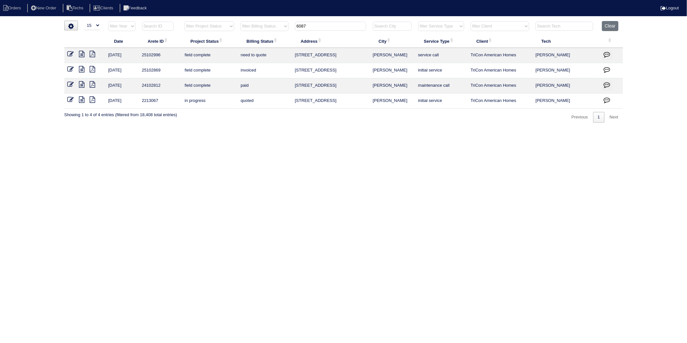
drag, startPoint x: 319, startPoint y: 27, endPoint x: 232, endPoint y: 50, distance: 89.5
click at [232, 50] on table "Date Arete ID Project Status Billing Status Address City Service Type Client Te…" at bounding box center [343, 65] width 558 height 88
type input "3045"
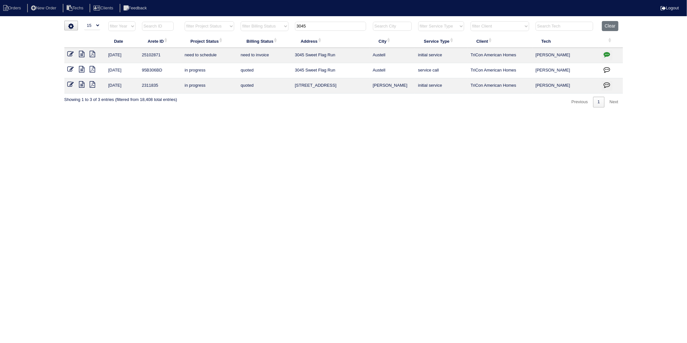
click at [255, 114] on html "Orders New Order Techs Clients Feedback Logout Orders New Order Users Clients M…" at bounding box center [343, 57] width 687 height 114
click at [80, 54] on icon at bounding box center [81, 54] width 5 height 6
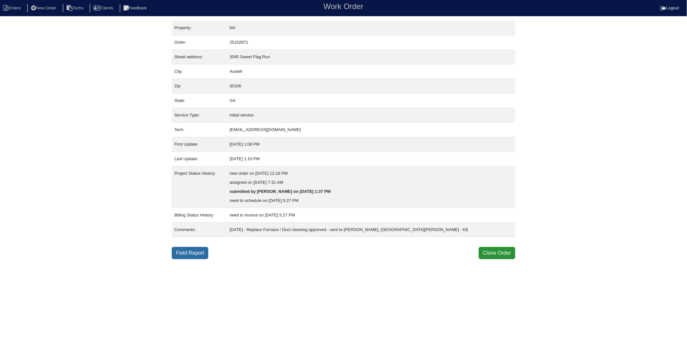
click at [191, 250] on link "Field Report" at bounding box center [190, 253] width 37 height 12
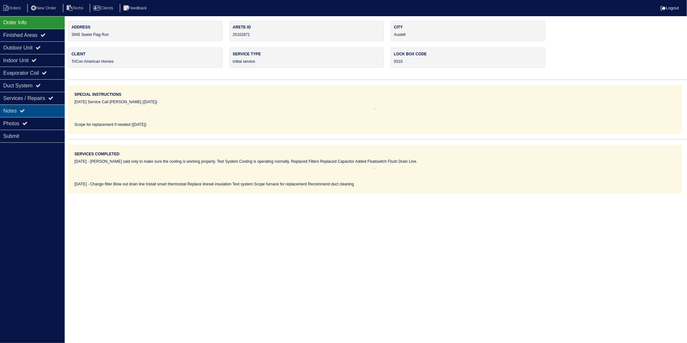
click at [15, 114] on div "Notes" at bounding box center [32, 110] width 65 height 13
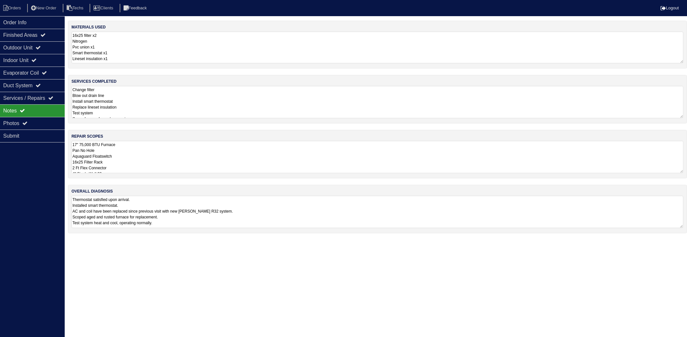
click at [154, 50] on textarea "16x25 filter x2 Nitrogen Pvc union x1 Smart thermostat x1 Lineset insulation x1" at bounding box center [377, 48] width 612 height 32
click at [153, 98] on textarea "Change filter Blow out drain line Install smart thermostat Replace lineset insu…" at bounding box center [377, 102] width 612 height 32
click at [156, 48] on textarea "16x25 filter x2 Nitrogen Pvc union x1 Smart thermostat x1 Lineset insulation x1" at bounding box center [377, 48] width 612 height 32
drag, startPoint x: 14, startPoint y: 10, endPoint x: 47, endPoint y: 10, distance: 33.0
click at [14, 10] on li "Orders" at bounding box center [13, 8] width 26 height 9
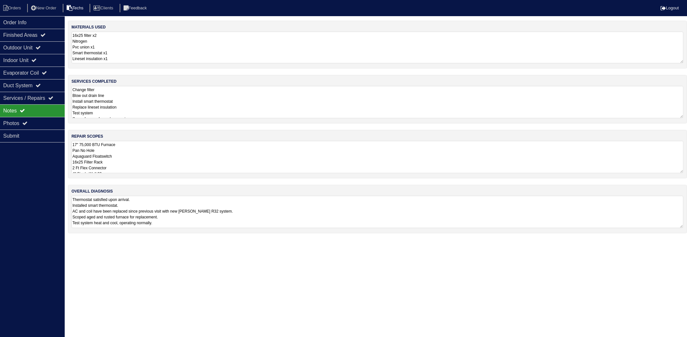
select select "15"
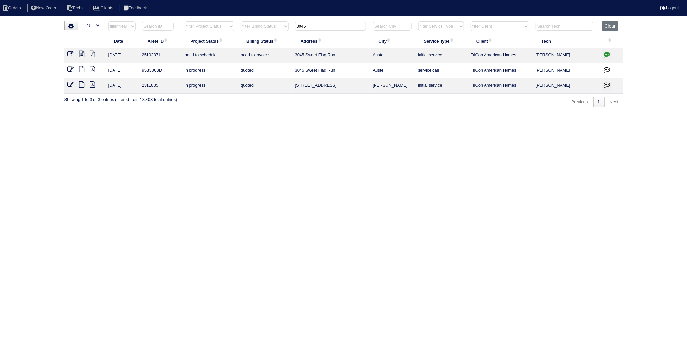
click at [309, 25] on input "3045" at bounding box center [330, 26] width 71 height 9
click at [330, 18] on html "Orders New Order Techs Clients Feedback Logout Orders New Order Users Clients M…" at bounding box center [343, 57] width 687 height 114
drag, startPoint x: 317, startPoint y: 26, endPoint x: 285, endPoint y: 34, distance: 33.2
click at [285, 34] on tr "filter Year -- Any Year -- 2025 2024 2023 2022 2021 2020 2019 filter Project St…" at bounding box center [343, 27] width 558 height 13
type input "8079"
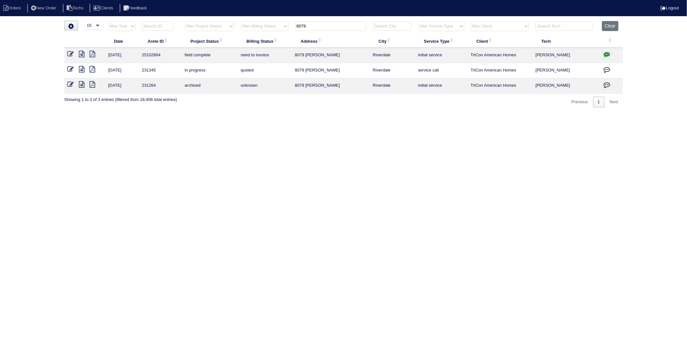
drag, startPoint x: 174, startPoint y: 137, endPoint x: 156, endPoint y: 124, distance: 22.0
click at [172, 114] on html "Orders New Order Techs Clients Feedback Logout Orders New Order Users Clients M…" at bounding box center [343, 57] width 687 height 114
click at [81, 54] on icon at bounding box center [81, 54] width 5 height 6
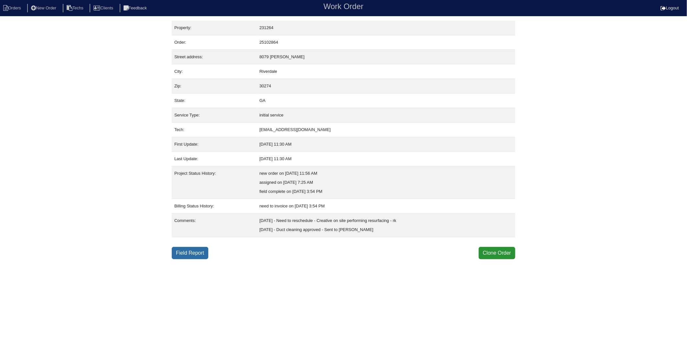
drag, startPoint x: 186, startPoint y: 251, endPoint x: 31, endPoint y: 244, distance: 154.7
click at [186, 251] on link "Field Report" at bounding box center [190, 253] width 37 height 12
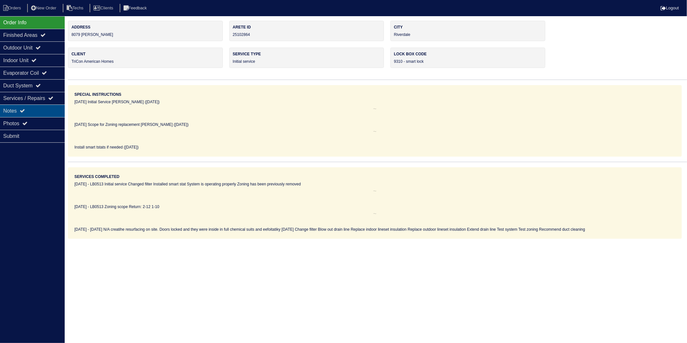
click at [11, 111] on div "Notes" at bounding box center [32, 110] width 65 height 13
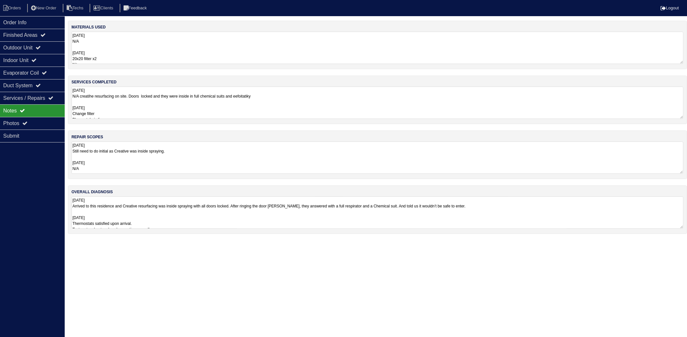
click at [136, 44] on textarea "[DATE] N/A [DATE] 20x20 filter x2 Nitrogen Pvc union x1 Pvc 90 x1 Pvc stick-5ft…" at bounding box center [377, 48] width 612 height 32
click at [12, 9] on li "Orders" at bounding box center [13, 8] width 26 height 9
select select "15"
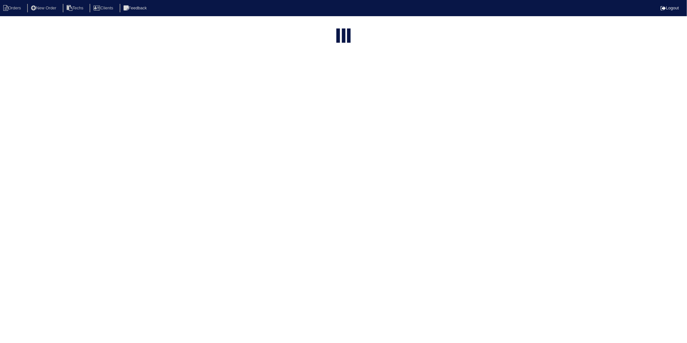
type input "8079"
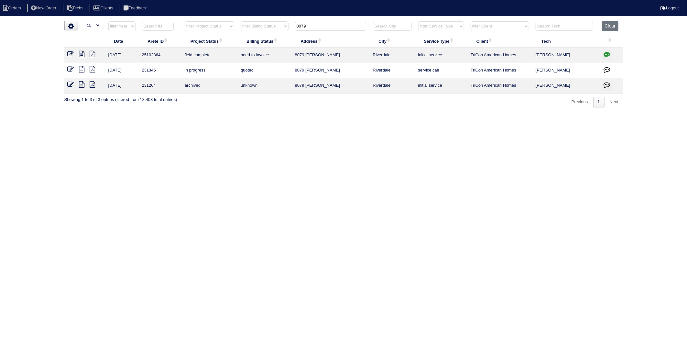
drag, startPoint x: 69, startPoint y: 52, endPoint x: 71, endPoint y: 55, distance: 3.8
click at [69, 52] on icon at bounding box center [71, 54] width 6 height 6
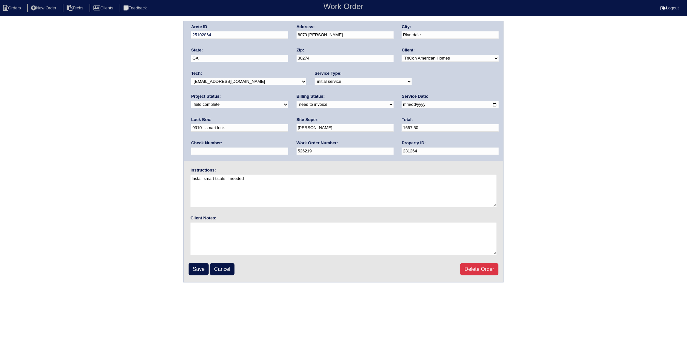
click at [296, 105] on select "need to quote quoted need to invoice invoiced paid warranty purchase order need…" at bounding box center [344, 104] width 97 height 7
select select "invoiced"
click at [296, 101] on select "need to quote quoted need to invoice invoiced paid warranty purchase order need…" at bounding box center [344, 104] width 97 height 7
click at [197, 270] on input "Save" at bounding box center [198, 269] width 20 height 12
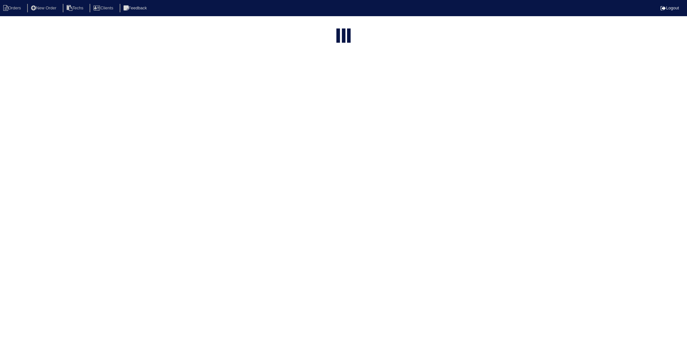
select select "15"
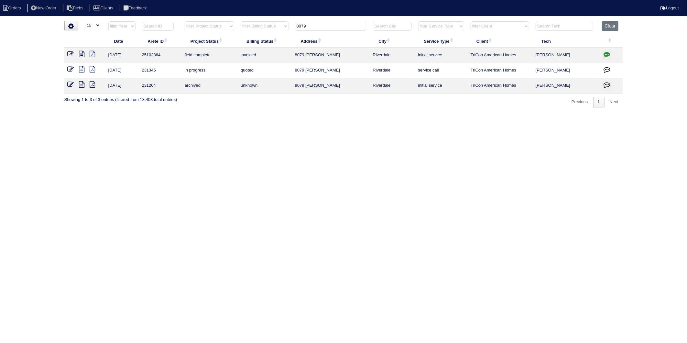
drag, startPoint x: 318, startPoint y: 27, endPoint x: 263, endPoint y: 37, distance: 55.5
click at [263, 37] on table "Date Arete ID Project Status Billing Status Address City Service Type Client Te…" at bounding box center [343, 57] width 558 height 72
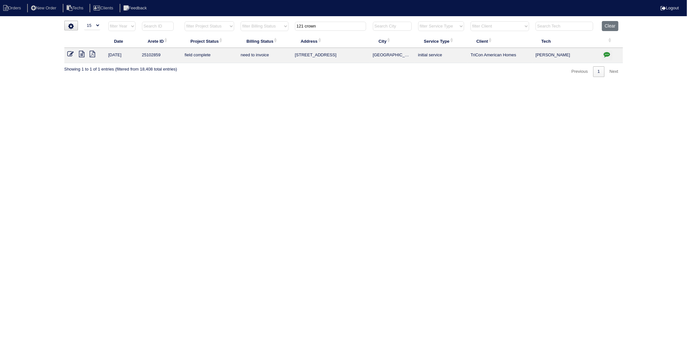
type input "121 crown"
click at [69, 54] on icon at bounding box center [71, 54] width 6 height 6
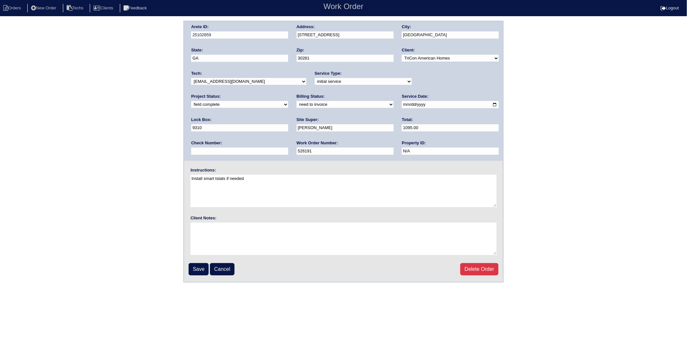
click at [296, 105] on select "need to quote quoted need to invoice invoiced paid warranty purchase order need…" at bounding box center [344, 104] width 97 height 7
select select "invoiced"
click at [296, 101] on select "need to quote quoted need to invoice invoiced paid warranty purchase order need…" at bounding box center [344, 104] width 97 height 7
click at [200, 266] on input "Save" at bounding box center [198, 269] width 20 height 12
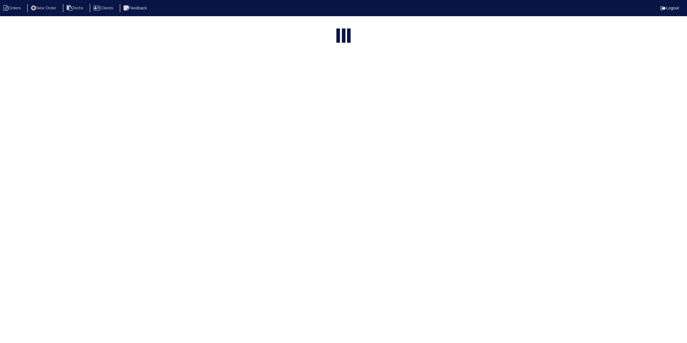
select select "15"
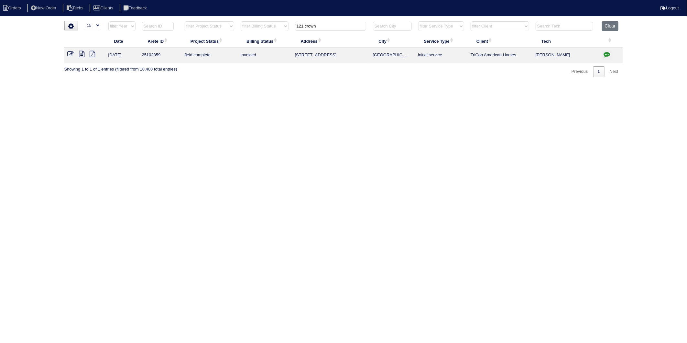
drag, startPoint x: 321, startPoint y: 27, endPoint x: 205, endPoint y: 59, distance: 120.7
click at [205, 59] on table "Date Arete ID Project Status Billing Status Address City Service Type Client Te…" at bounding box center [343, 42] width 558 height 42
type input "563"
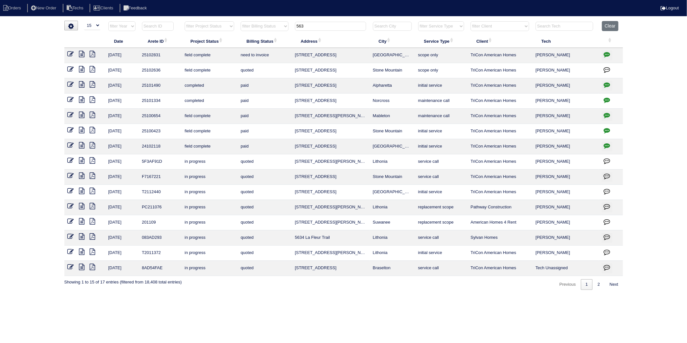
click at [81, 55] on icon at bounding box center [81, 54] width 5 height 6
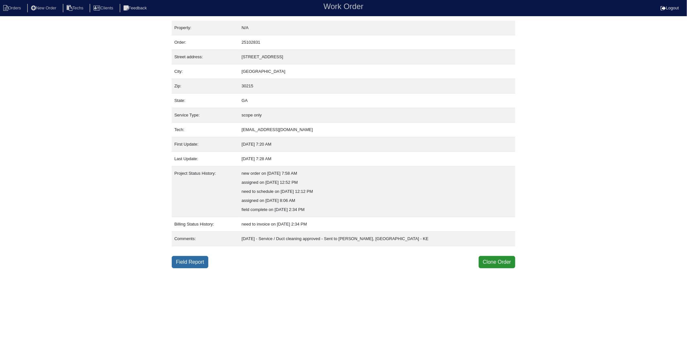
drag, startPoint x: 201, startPoint y: 263, endPoint x: 193, endPoint y: 261, distance: 7.9
click at [201, 263] on link "Field Report" at bounding box center [190, 262] width 37 height 12
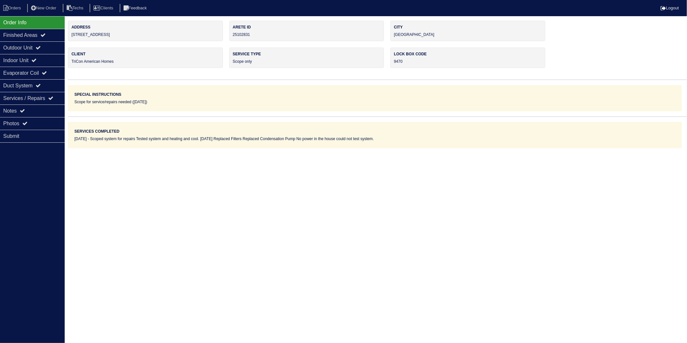
click at [161, 148] on html "Orders New Order Techs Clients Feedback Logout Orders New Order Users Clients M…" at bounding box center [343, 74] width 687 height 148
click at [3, 111] on div "Notes" at bounding box center [32, 110] width 65 height 13
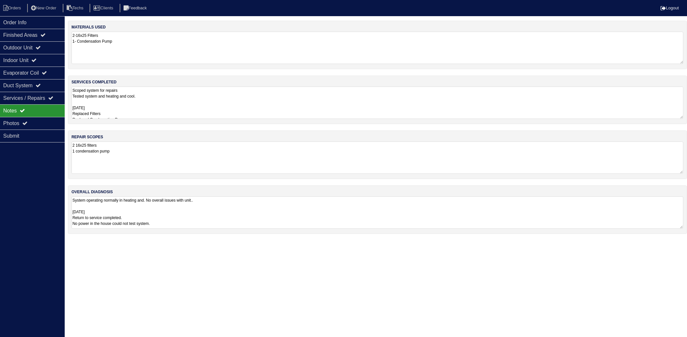
click at [121, 47] on textarea "2-16x25 Filters 1- Condensation Pump" at bounding box center [377, 48] width 612 height 32
click at [162, 98] on textarea "Scoped system for repairs Tested system and heating and cool. 8/12/25 Replaced …" at bounding box center [377, 102] width 612 height 32
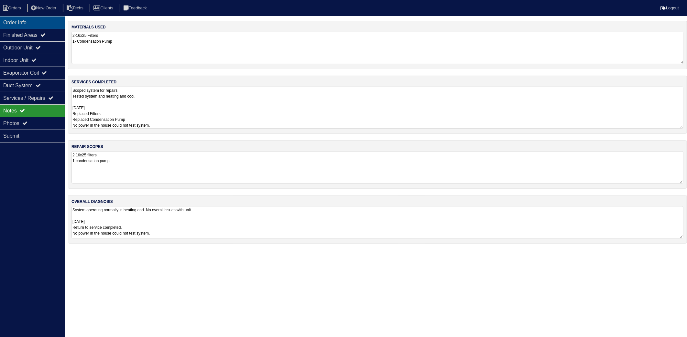
drag, startPoint x: 18, startPoint y: 7, endPoint x: 0, endPoint y: 23, distance: 24.3
click at [18, 7] on li "Orders" at bounding box center [13, 8] width 26 height 9
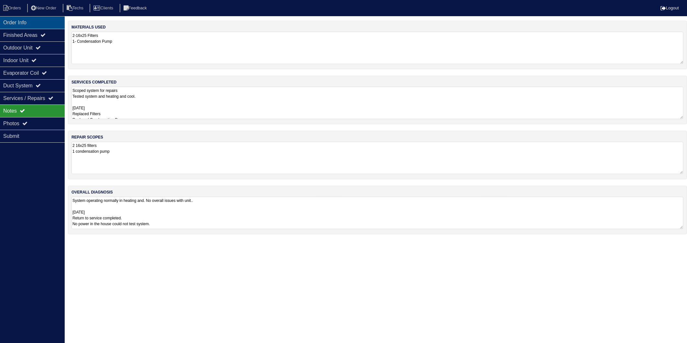
select select "15"
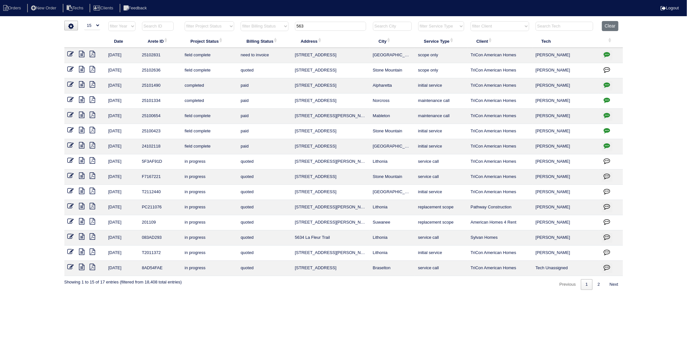
drag, startPoint x: 72, startPoint y: 53, endPoint x: 75, endPoint y: 56, distance: 3.7
click at [72, 53] on icon at bounding box center [71, 54] width 6 height 6
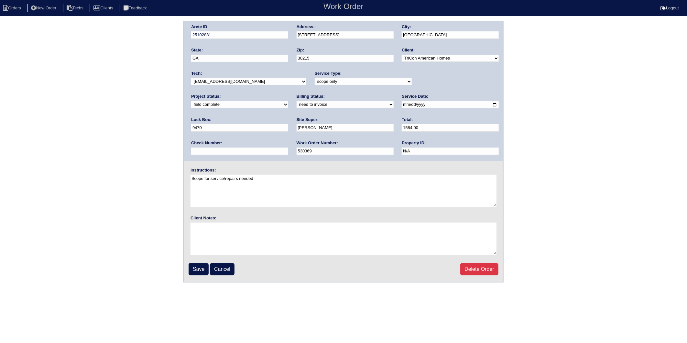
click at [296, 105] on select "need to quote quoted need to invoice invoiced paid warranty purchase order need…" at bounding box center [344, 104] width 97 height 7
select select "invoiced"
click at [296, 101] on select "need to quote quoted need to invoice invoiced paid warranty purchase order need…" at bounding box center [344, 104] width 97 height 7
click at [202, 271] on input "Save" at bounding box center [198, 269] width 20 height 12
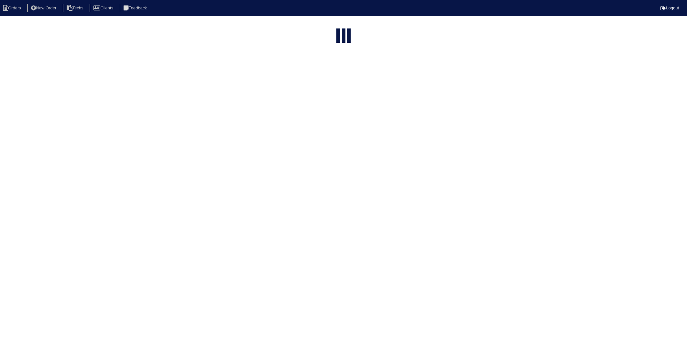
select select "15"
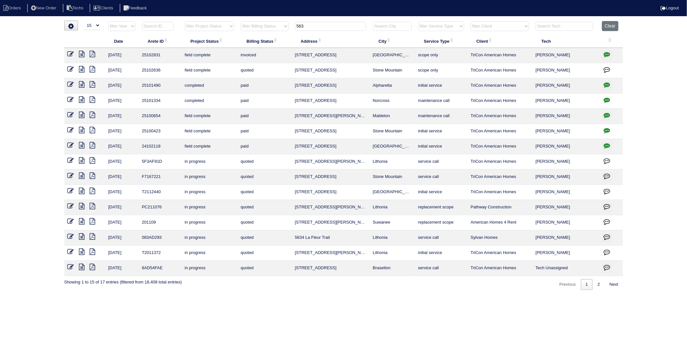
drag, startPoint x: 251, startPoint y: 48, endPoint x: 201, endPoint y: 60, distance: 51.5
click at [201, 60] on table "Date Arete ID Project Status Billing Status Address City Service Type Client Te…" at bounding box center [343, 148] width 558 height 255
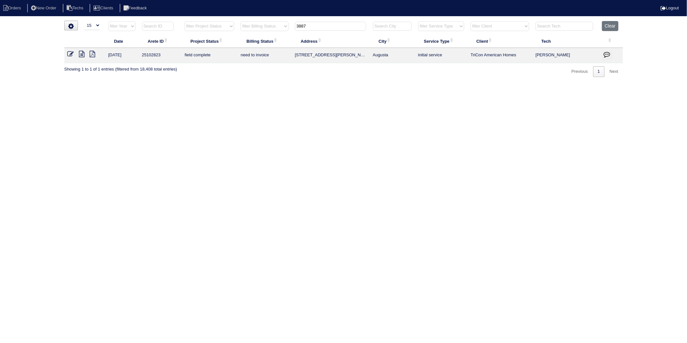
type input "3887"
click at [69, 53] on icon at bounding box center [71, 54] width 6 height 6
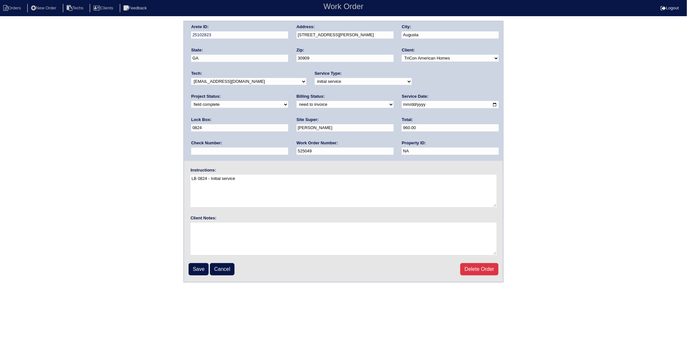
click at [296, 107] on select "need to quote quoted need to invoice invoiced paid warranty purchase order need…" at bounding box center [344, 104] width 97 height 7
select select "invoiced"
click at [296, 101] on select "need to quote quoted need to invoice invoiced paid warranty purchase order need…" at bounding box center [344, 104] width 97 height 7
click at [197, 266] on input "Save" at bounding box center [198, 269] width 20 height 12
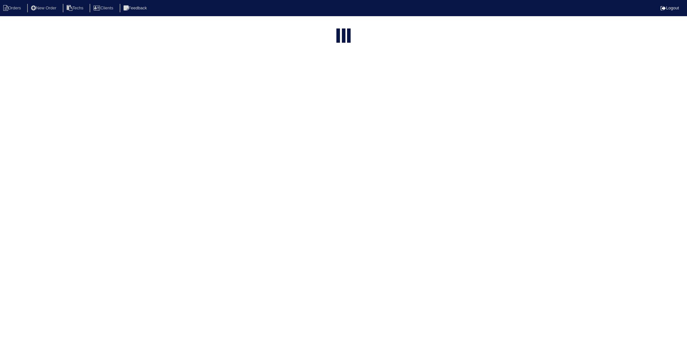
select select "15"
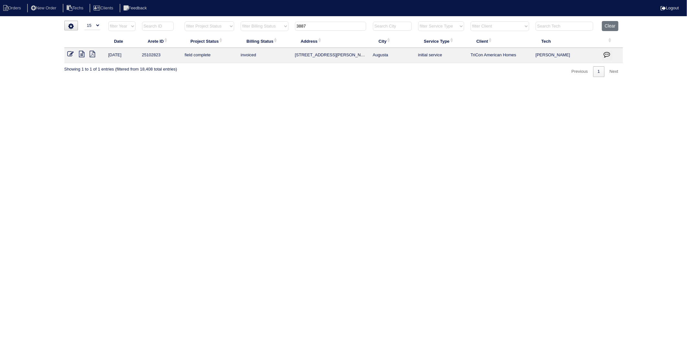
click at [267, 83] on html "Orders New Order Techs Clients Feedback Logout Orders New Order Users Clients M…" at bounding box center [343, 41] width 687 height 83
drag, startPoint x: 317, startPoint y: 27, endPoint x: 247, endPoint y: 46, distance: 73.0
click at [246, 43] on table "Date Arete ID Project Status Billing Status Address City Service Type Client Te…" at bounding box center [343, 42] width 558 height 42
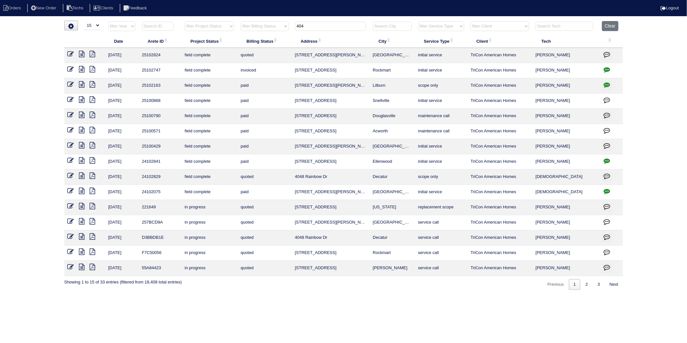
type input "404"
click at [86, 55] on link at bounding box center [84, 54] width 11 height 5
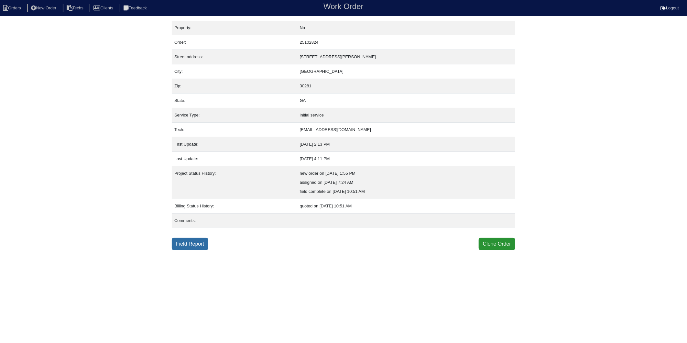
click at [180, 241] on link "Field Report" at bounding box center [190, 244] width 37 height 12
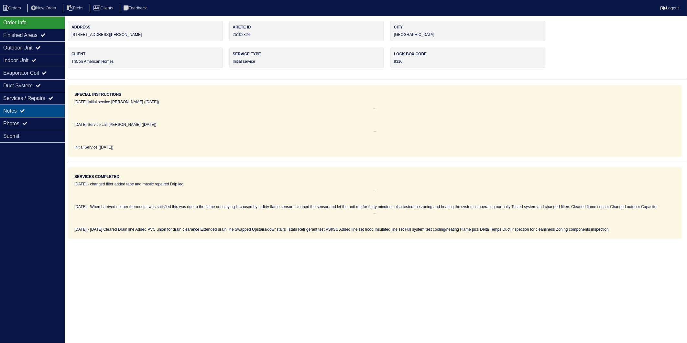
click at [8, 111] on div "Notes" at bounding box center [32, 110] width 65 height 13
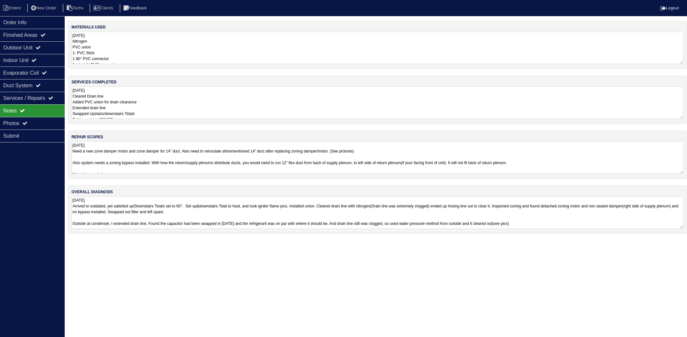
click at [121, 48] on textarea "[DATE] Nitrogen PVC union 1- PVC Stick 1-90° PVC connector 1- straight PVC conn…" at bounding box center [377, 48] width 612 height 32
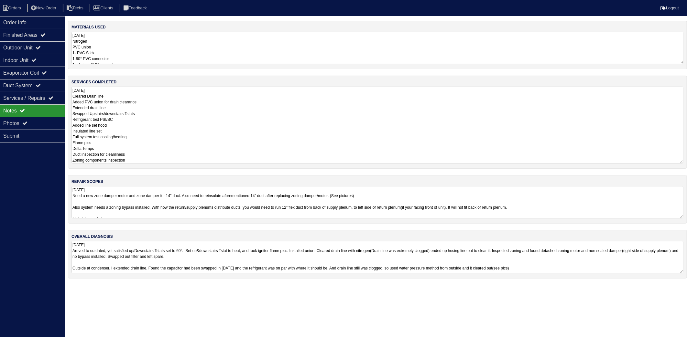
click at [157, 135] on textarea "[DATE] Cleared Drain line Added PVC union for drain clearance Extended drain li…" at bounding box center [377, 125] width 612 height 77
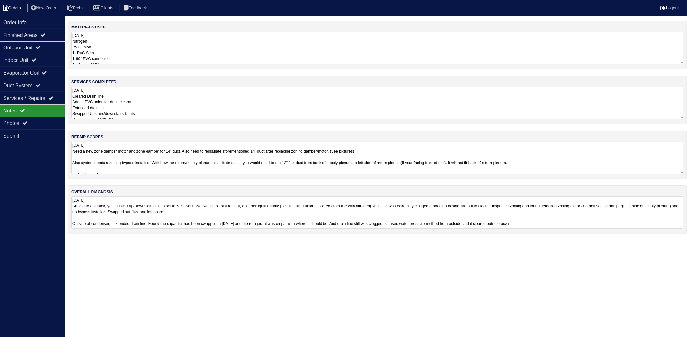
click at [15, 11] on li "Orders" at bounding box center [13, 8] width 26 height 9
select select "15"
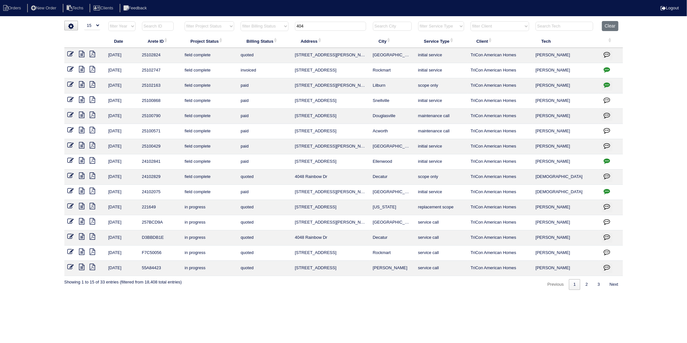
drag, startPoint x: 310, startPoint y: 29, endPoint x: 258, endPoint y: 52, distance: 57.0
click at [258, 52] on table "Date Arete ID Project Status Billing Status Address City Service Type Client Te…" at bounding box center [343, 148] width 558 height 255
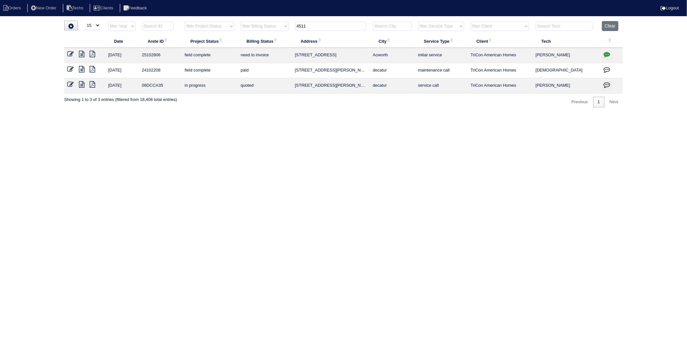
type input "4511"
click at [69, 54] on icon at bounding box center [71, 54] width 6 height 6
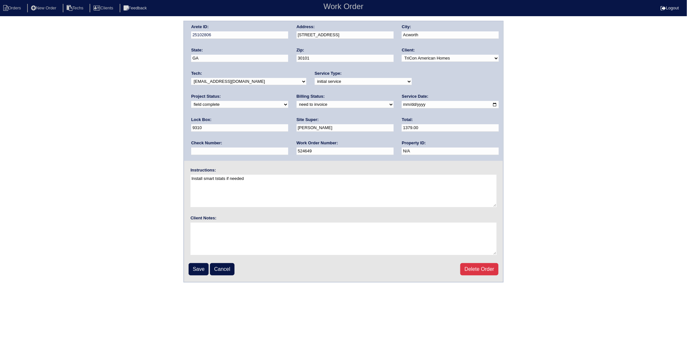
click at [296, 105] on select "need to quote quoted need to invoice invoiced paid warranty purchase order need…" at bounding box center [344, 104] width 97 height 7
select select "invoiced"
click at [296, 101] on select "need to quote quoted need to invoice invoiced paid warranty purchase order need…" at bounding box center [344, 104] width 97 height 7
drag, startPoint x: 201, startPoint y: 267, endPoint x: 28, endPoint y: 233, distance: 176.6
click at [201, 267] on input "Save" at bounding box center [198, 269] width 20 height 12
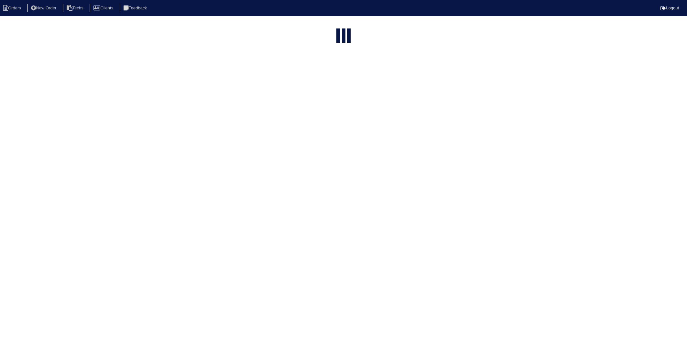
select select "15"
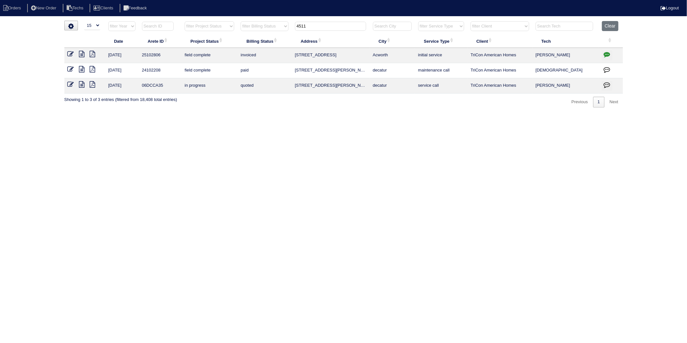
drag, startPoint x: 175, startPoint y: 209, endPoint x: 185, endPoint y: 195, distance: 17.1
click at [176, 114] on html "Orders New Order Techs Clients Feedback Logout Orders New Order Users Clients M…" at bounding box center [343, 57] width 687 height 114
click at [267, 114] on html "Orders New Order Techs Clients Feedback Logout Orders New Order Users Clients M…" at bounding box center [343, 57] width 687 height 114
click at [212, 114] on html "Orders New Order Techs Clients Feedback Logout Orders New Order Users Clients M…" at bounding box center [343, 57] width 687 height 114
